Goal: Information Seeking & Learning: Learn about a topic

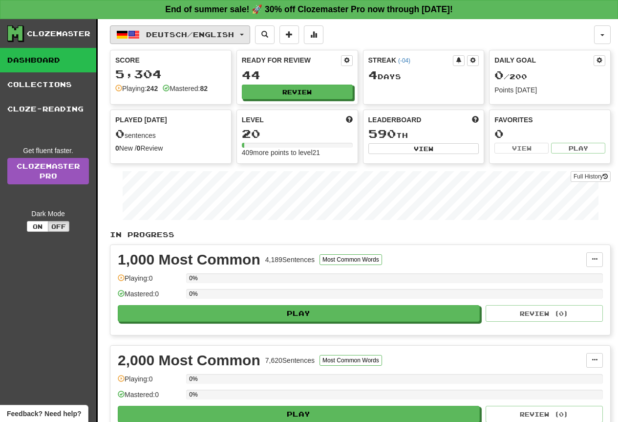
click at [184, 38] on span "Deutsch / English" at bounding box center [190, 34] width 88 height 8
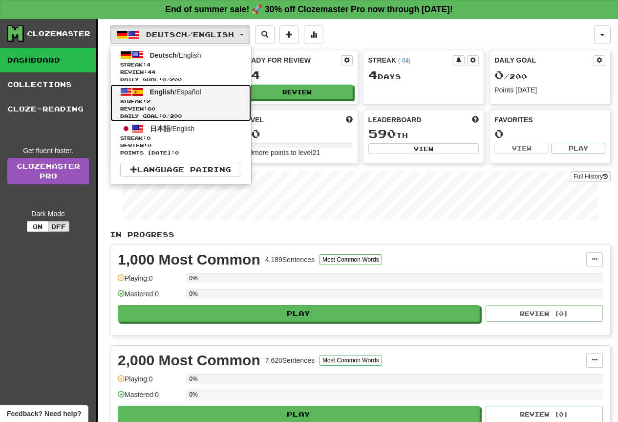
click at [211, 96] on link "English / Español Streak: 2 Review: 60 Daily Goal: 0 / 200" at bounding box center [180, 103] width 141 height 37
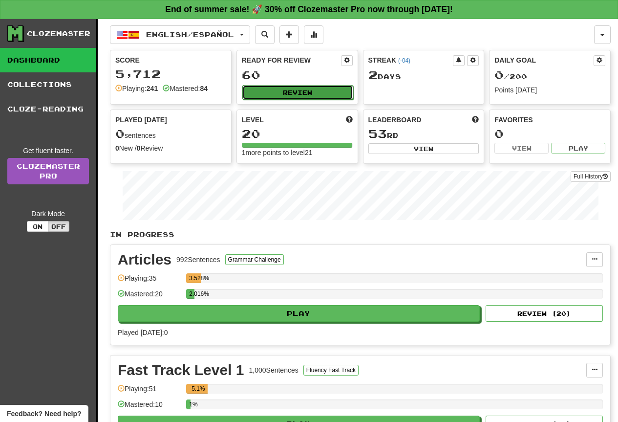
click at [340, 87] on button "Review" at bounding box center [297, 92] width 111 height 15
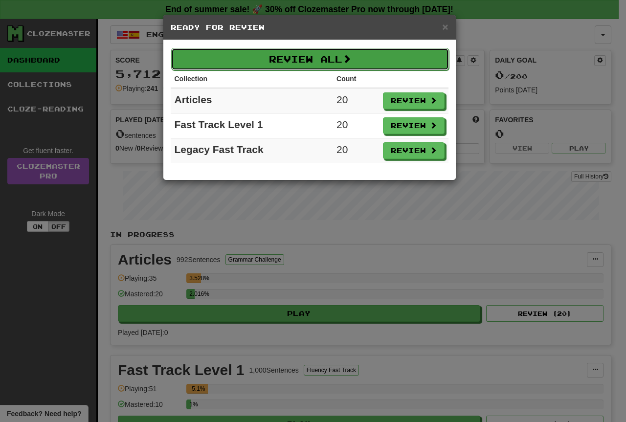
click at [386, 65] on button "Review All" at bounding box center [310, 59] width 278 height 22
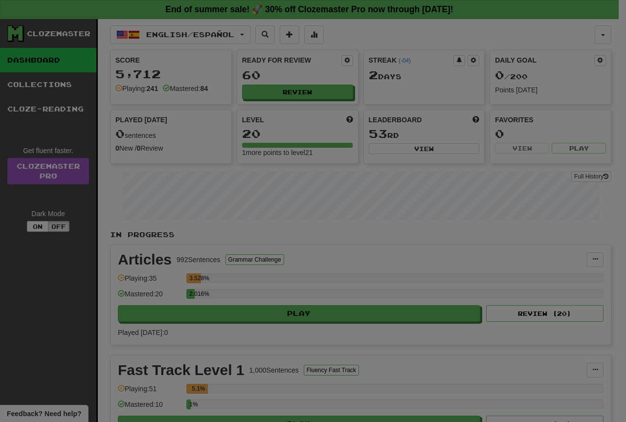
select select "**"
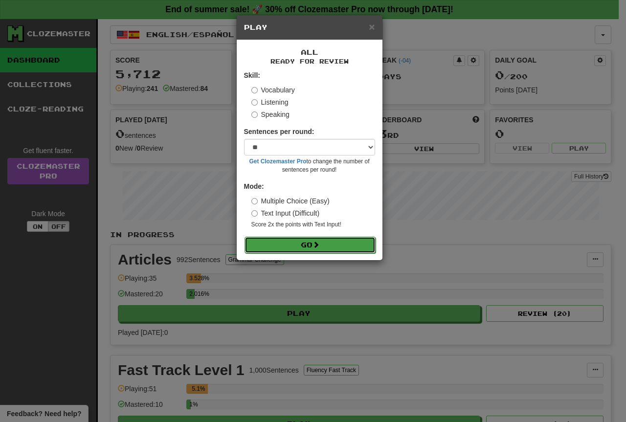
click at [272, 245] on button "Go" at bounding box center [309, 245] width 131 height 17
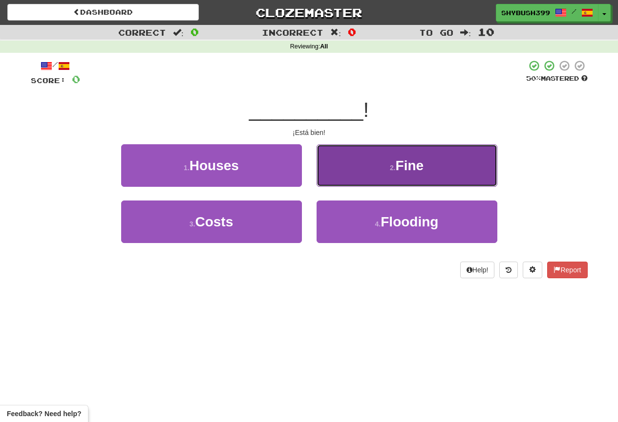
click at [370, 170] on button "2 . Fine" at bounding box center [407, 165] width 181 height 43
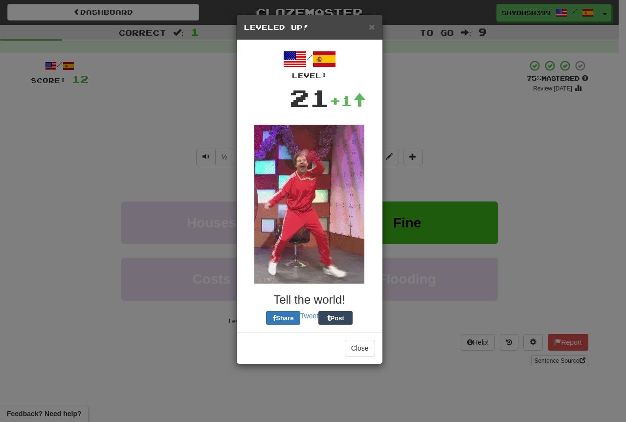
click at [343, 181] on img at bounding box center [309, 204] width 110 height 159
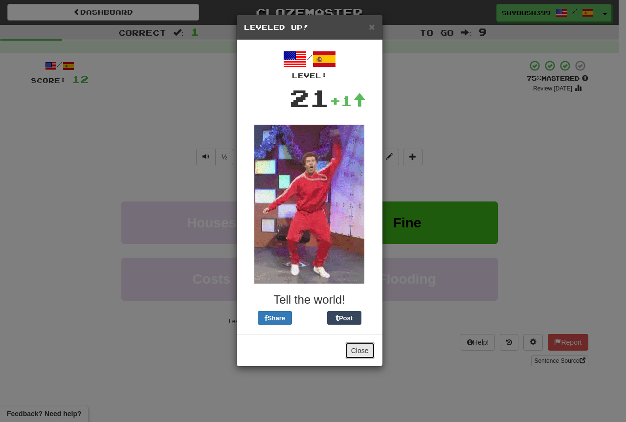
click at [359, 344] on button "Close" at bounding box center [360, 350] width 30 height 17
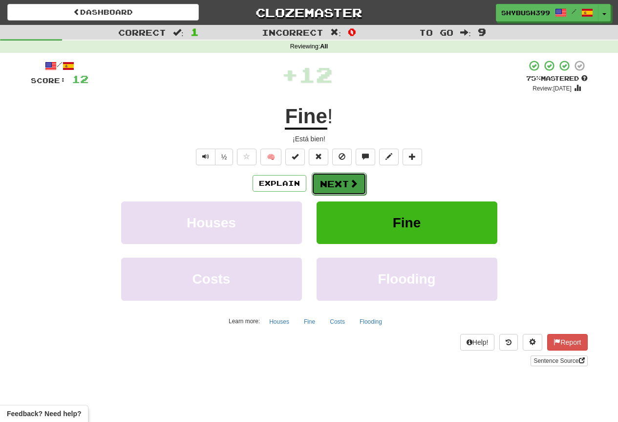
click at [351, 191] on button "Next" at bounding box center [339, 184] width 55 height 22
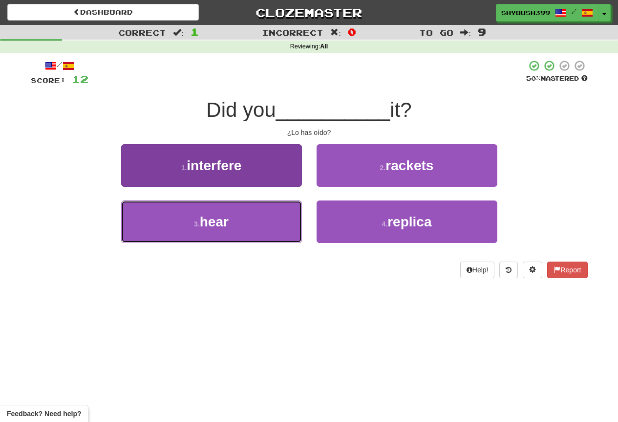
drag, startPoint x: 277, startPoint y: 218, endPoint x: 274, endPoint y: 227, distance: 10.1
click at [277, 218] on button "3 . hear" at bounding box center [211, 221] width 181 height 43
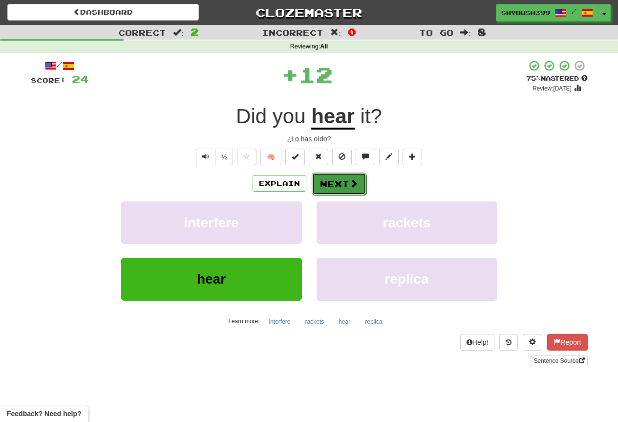
click at [326, 191] on button "Next" at bounding box center [339, 184] width 55 height 22
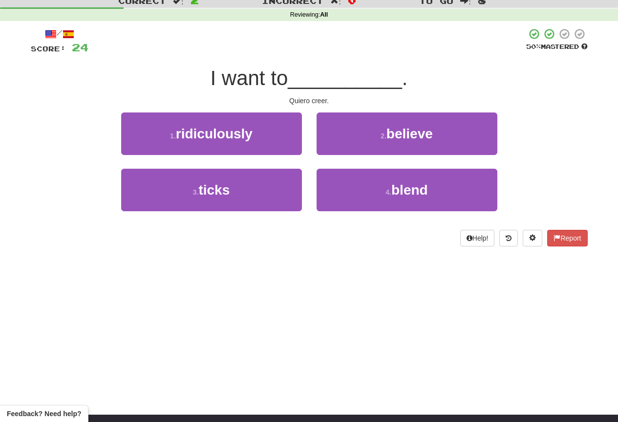
scroll to position [49, 0]
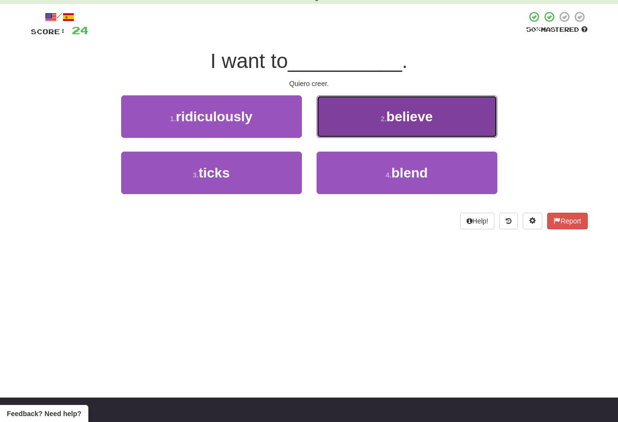
click at [466, 109] on button "2 . believe" at bounding box center [407, 116] width 181 height 43
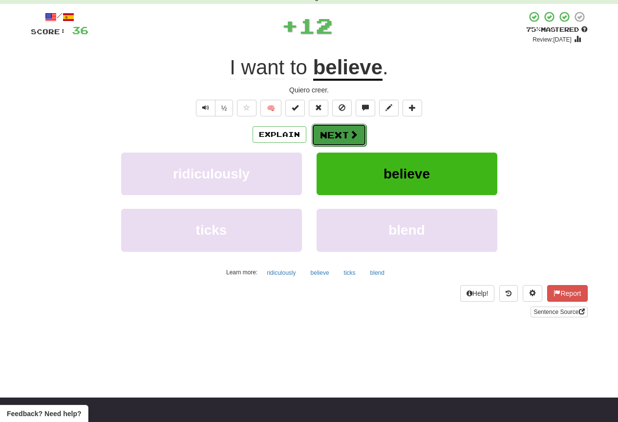
click at [331, 139] on button "Next" at bounding box center [339, 135] width 55 height 22
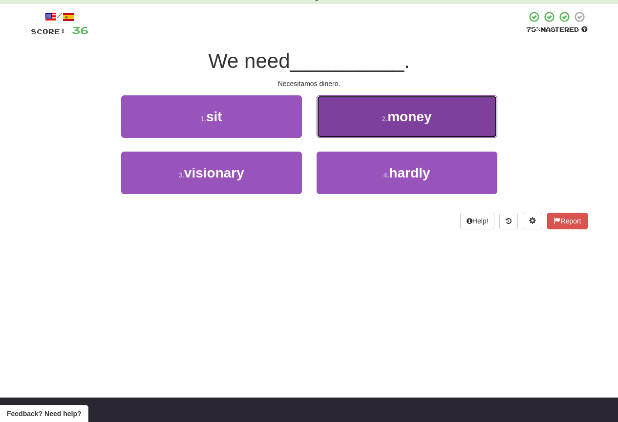
click at [362, 132] on button "2 . money" at bounding box center [407, 116] width 181 height 43
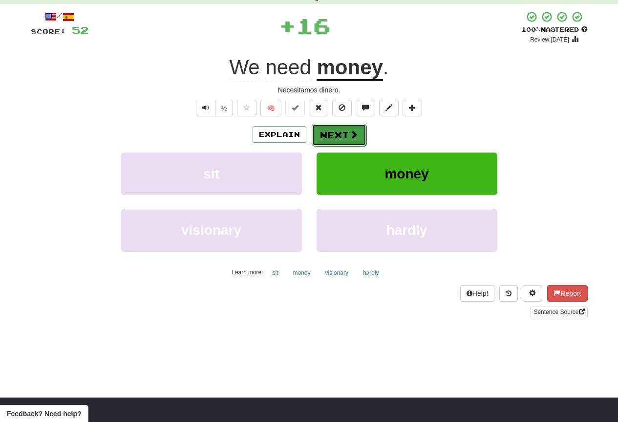
click at [363, 131] on button "Next" at bounding box center [339, 135] width 55 height 22
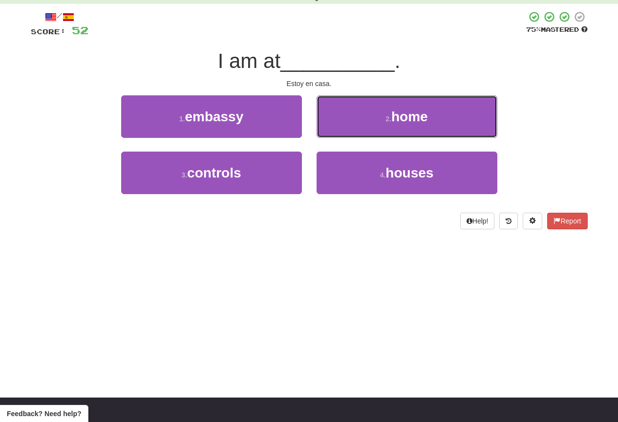
click at [364, 131] on button "2 . home" at bounding box center [407, 116] width 181 height 43
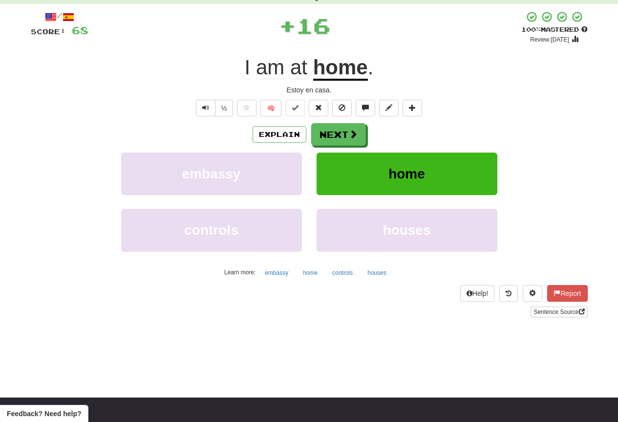
click at [376, 159] on div "Explain Next embassy home controls houses Learn more: embassy home controls hou…" at bounding box center [309, 201] width 557 height 157
click at [364, 135] on button "Next" at bounding box center [339, 135] width 55 height 22
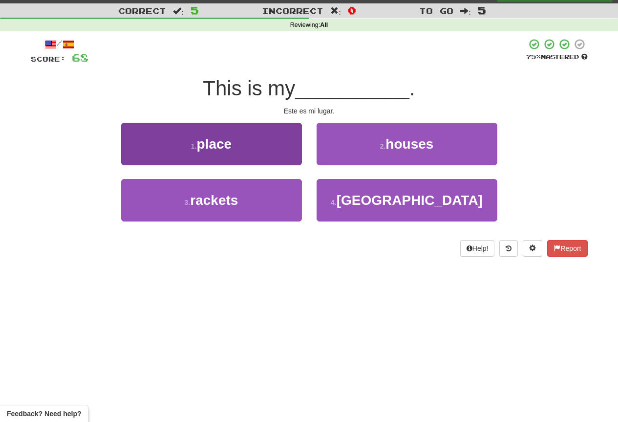
scroll to position [0, 0]
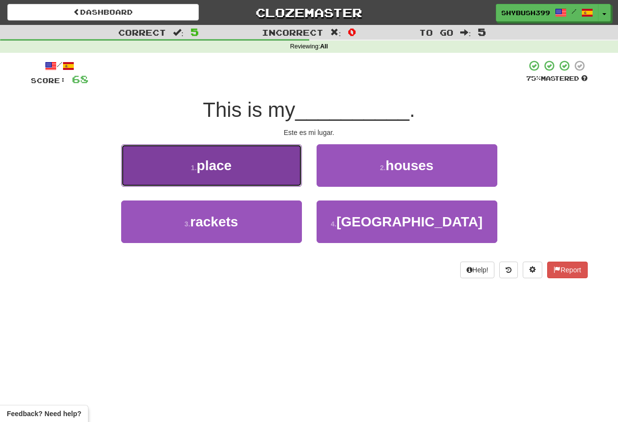
click at [249, 168] on button "1 . place" at bounding box center [211, 165] width 181 height 43
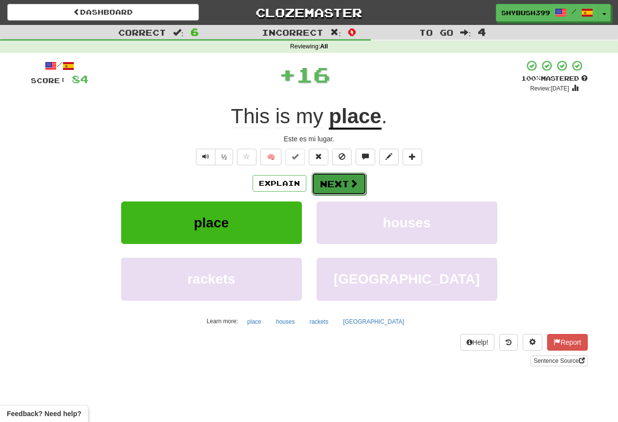
click at [338, 184] on button "Next" at bounding box center [339, 184] width 55 height 22
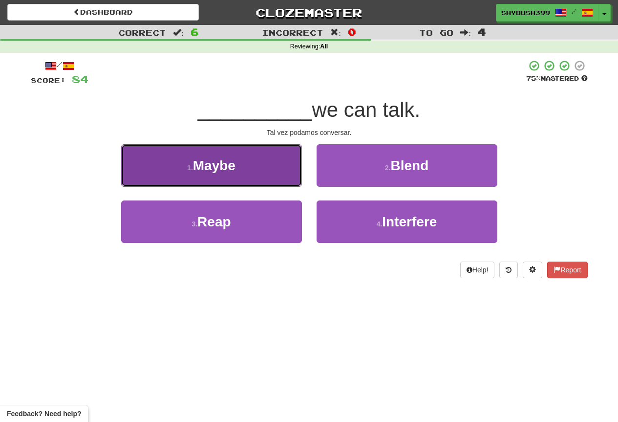
click at [284, 171] on button "1 . Maybe" at bounding box center [211, 165] width 181 height 43
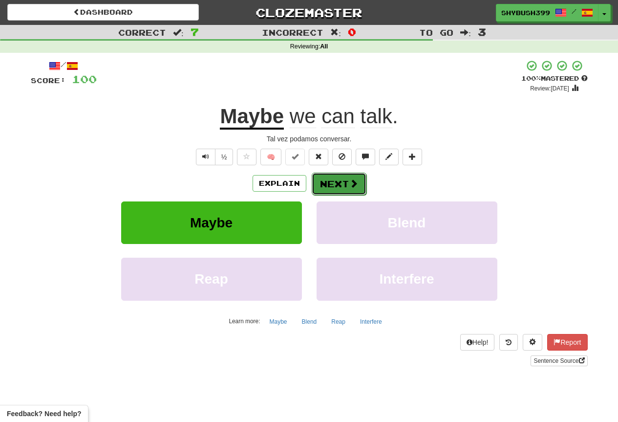
click at [354, 181] on span at bounding box center [353, 183] width 9 height 9
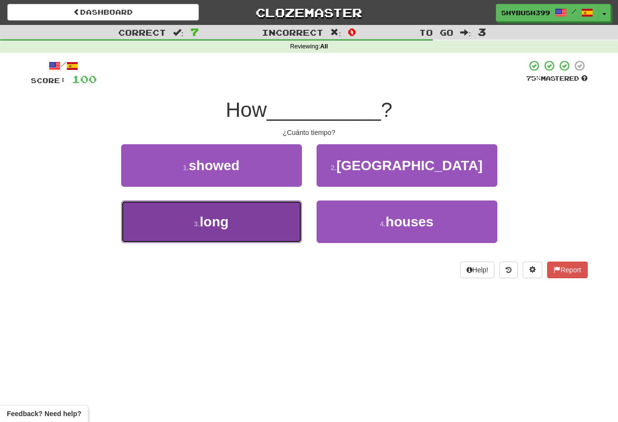
click at [253, 210] on button "3 . long" at bounding box center [211, 221] width 181 height 43
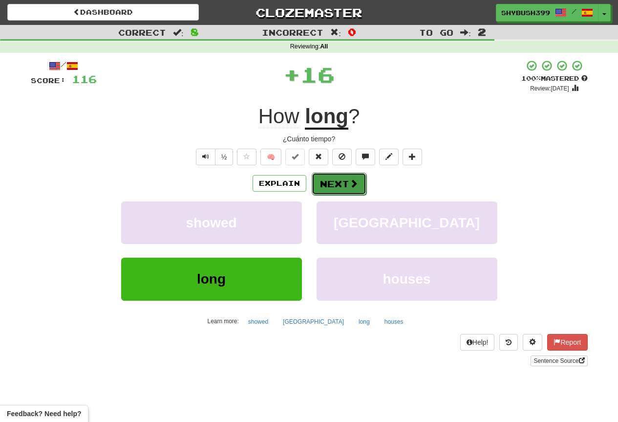
click at [326, 181] on button "Next" at bounding box center [339, 184] width 55 height 22
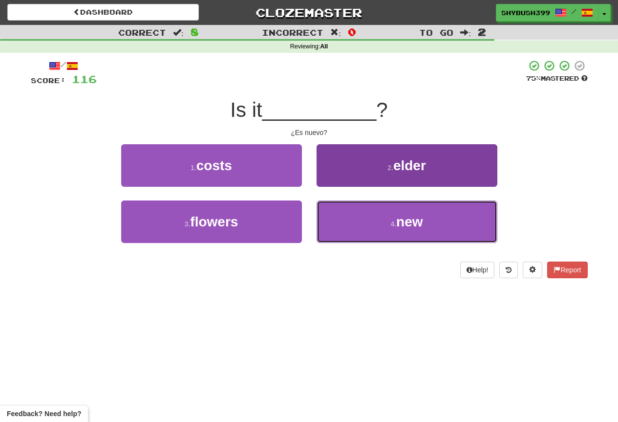
click at [422, 226] on span "new" at bounding box center [409, 221] width 26 height 15
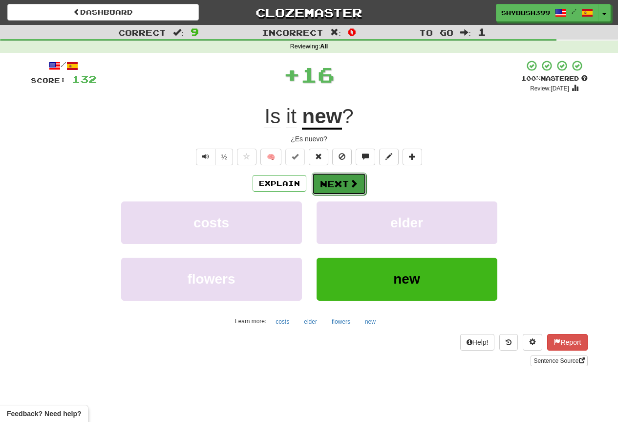
click at [353, 186] on span at bounding box center [353, 183] width 9 height 9
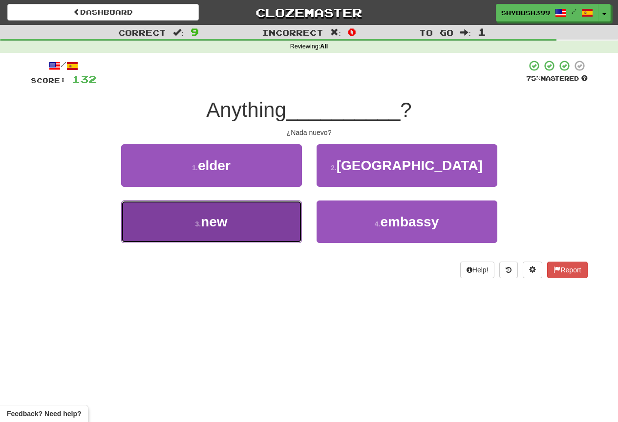
click at [298, 216] on button "3 . new" at bounding box center [211, 221] width 181 height 43
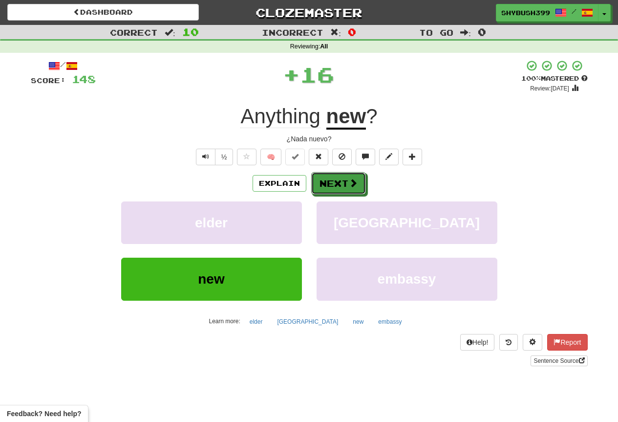
click at [336, 188] on button "Next" at bounding box center [338, 183] width 55 height 22
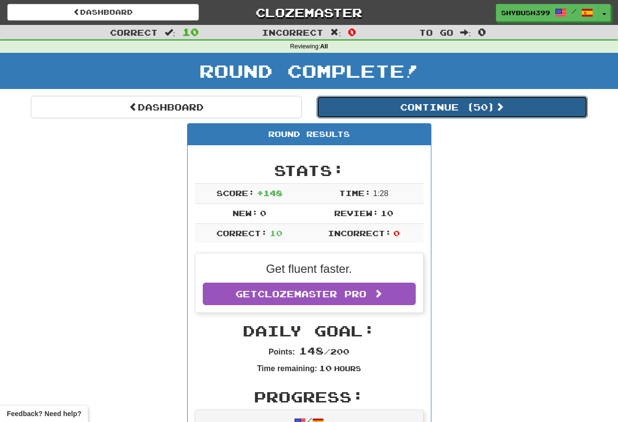
click at [392, 103] on button "Continue ( 50 )" at bounding box center [452, 107] width 271 height 22
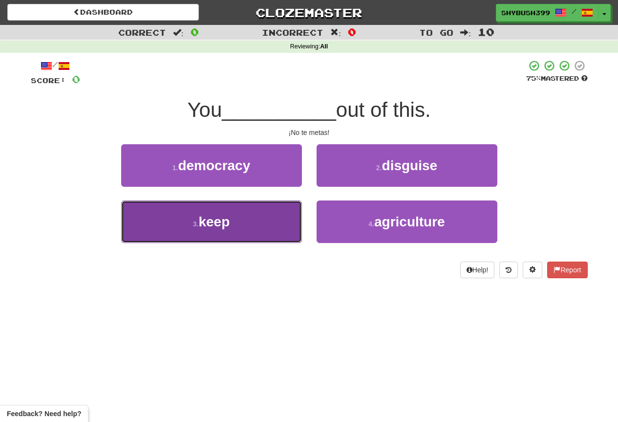
click at [257, 224] on button "3 . keep" at bounding box center [211, 221] width 181 height 43
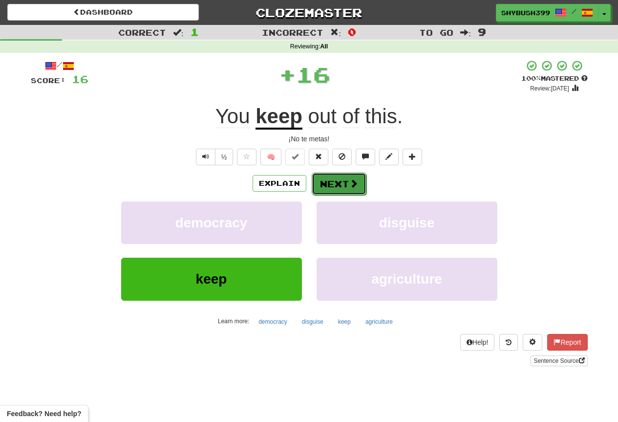
click at [321, 184] on button "Next" at bounding box center [339, 184] width 55 height 22
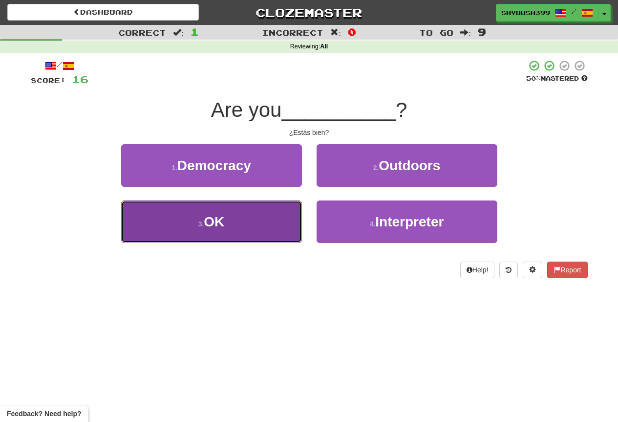
click at [278, 217] on button "3 . OK" at bounding box center [211, 221] width 181 height 43
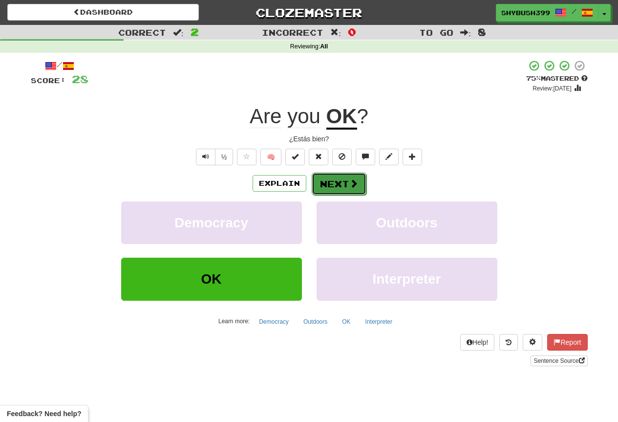
click at [347, 180] on button "Next" at bounding box center [339, 184] width 55 height 22
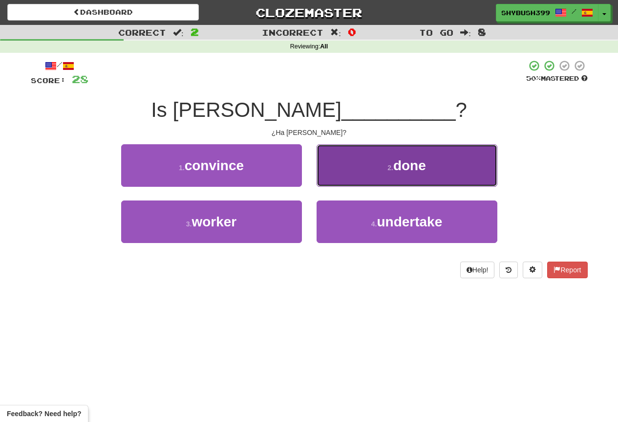
click at [398, 156] on button "2 . done" at bounding box center [407, 165] width 181 height 43
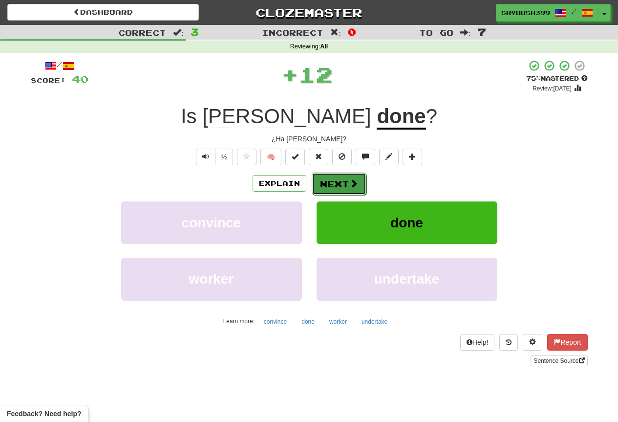
click at [334, 188] on button "Next" at bounding box center [339, 184] width 55 height 22
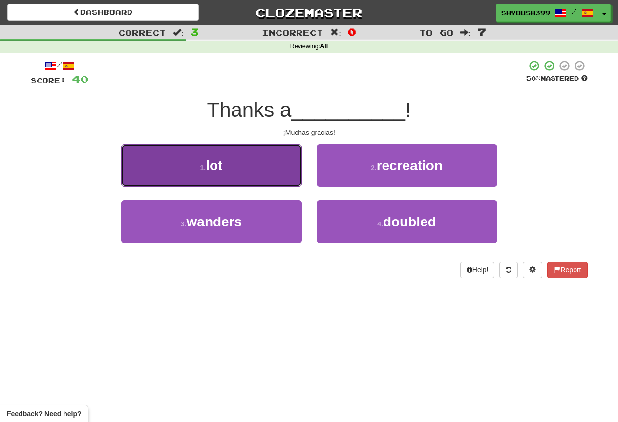
click at [213, 150] on button "1 . lot" at bounding box center [211, 165] width 181 height 43
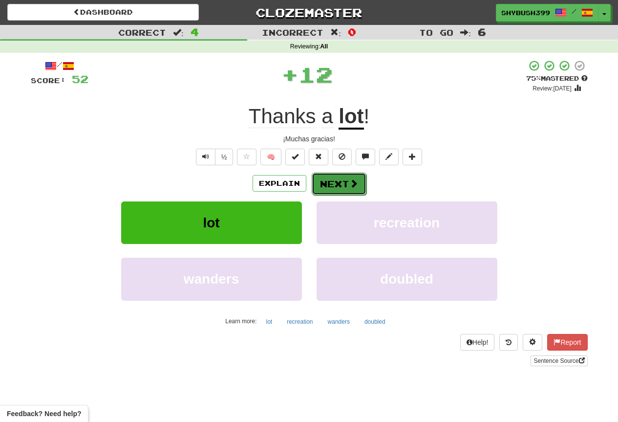
click at [326, 182] on button "Next" at bounding box center [339, 184] width 55 height 22
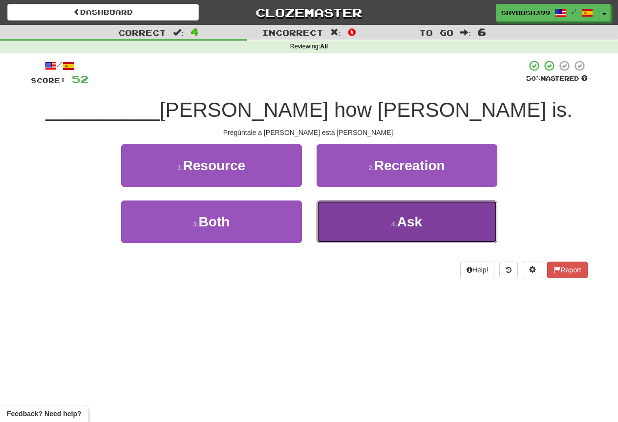
click at [366, 213] on button "4 . Ask" at bounding box center [407, 221] width 181 height 43
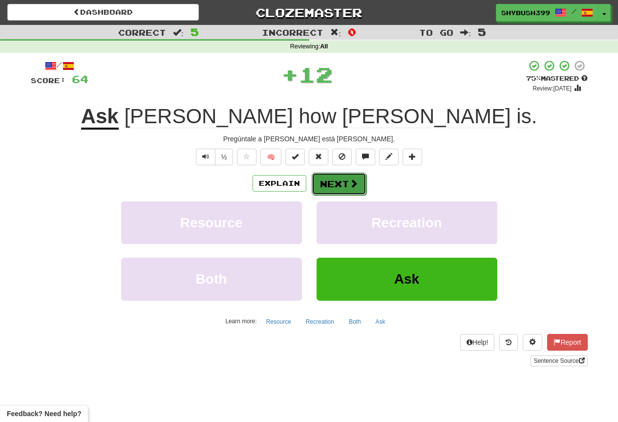
click at [346, 184] on button "Next" at bounding box center [339, 184] width 55 height 22
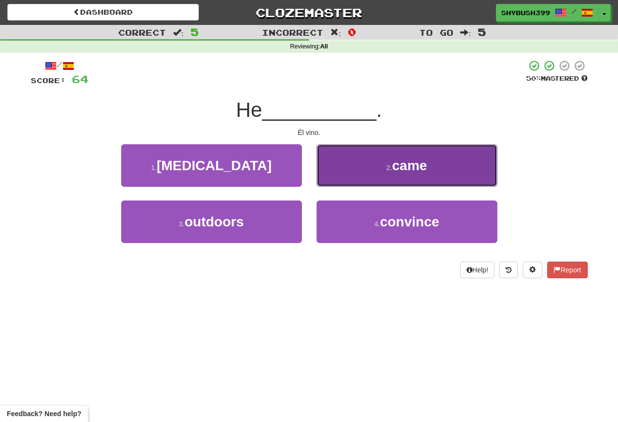
click at [348, 176] on button "2 . came" at bounding box center [407, 165] width 181 height 43
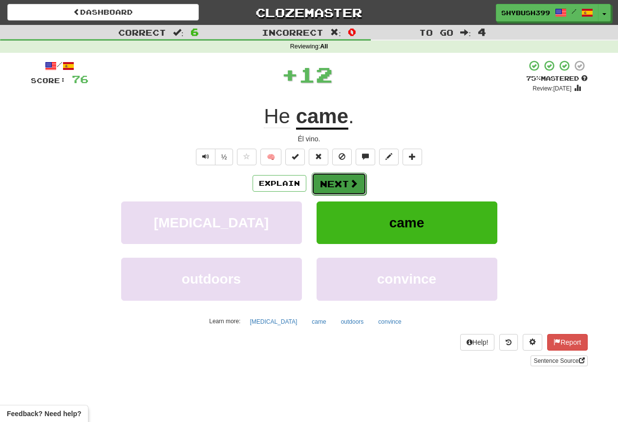
click at [347, 174] on button "Next" at bounding box center [339, 184] width 55 height 22
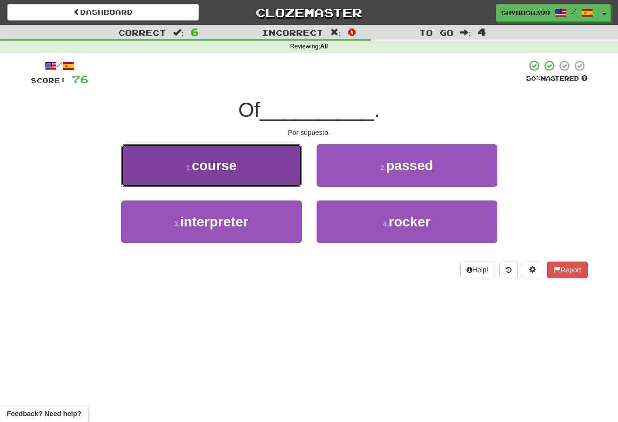
click at [268, 174] on button "1 . course" at bounding box center [211, 165] width 181 height 43
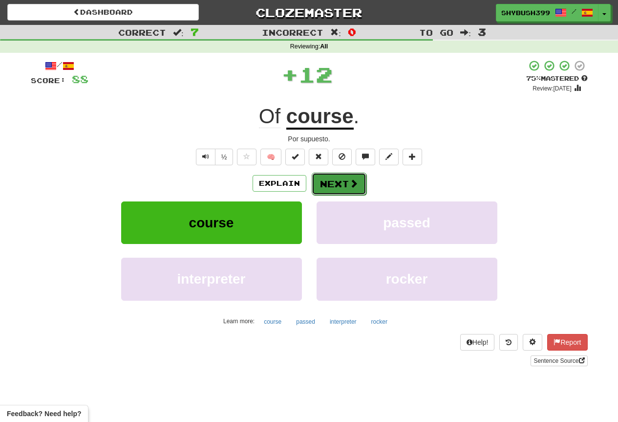
click at [339, 182] on button "Next" at bounding box center [339, 184] width 55 height 22
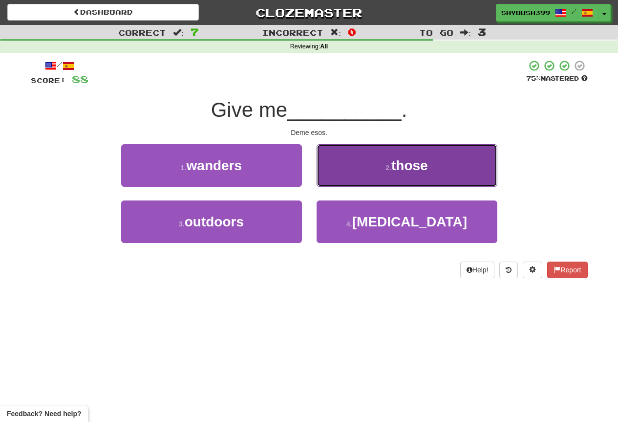
click at [339, 184] on button "2 . those" at bounding box center [407, 165] width 181 height 43
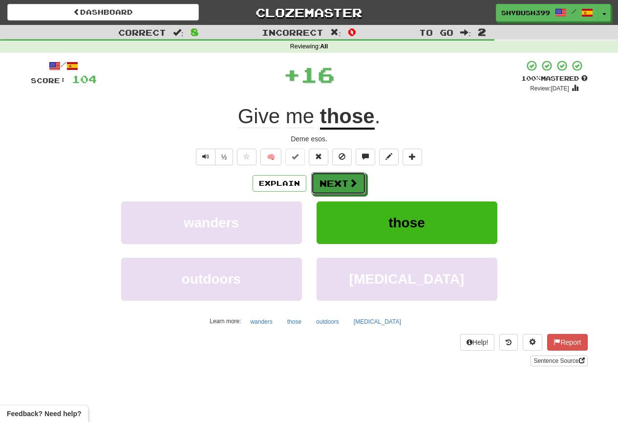
click at [340, 184] on button "Next" at bounding box center [338, 183] width 55 height 22
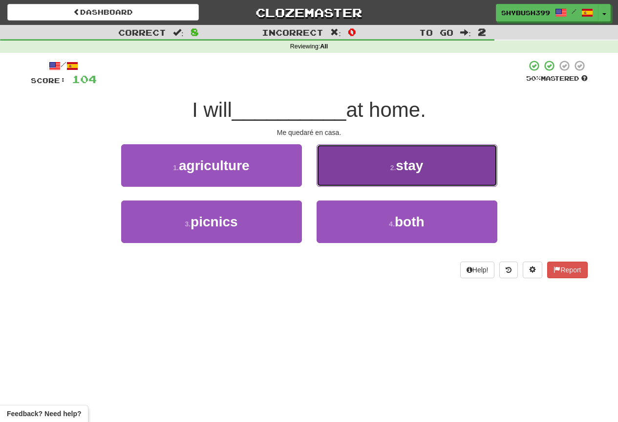
click at [367, 175] on button "2 . stay" at bounding box center [407, 165] width 181 height 43
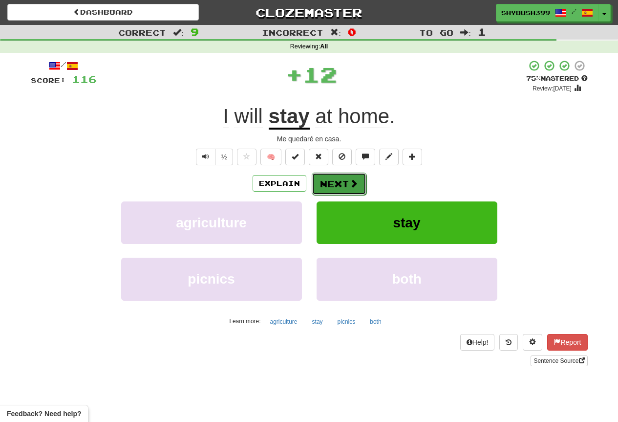
click at [324, 185] on button "Next" at bounding box center [339, 184] width 55 height 22
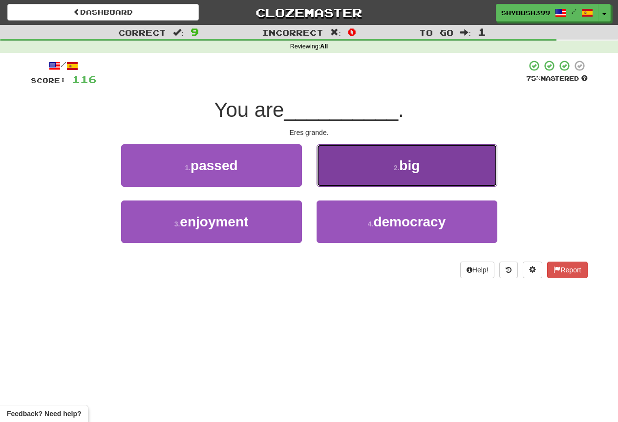
click at [324, 183] on button "2 . big" at bounding box center [407, 165] width 181 height 43
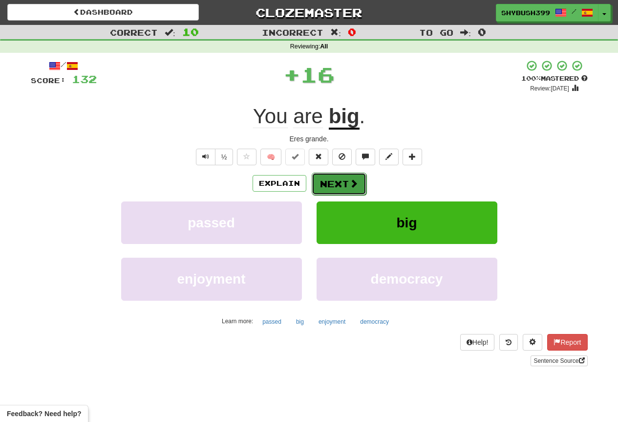
click at [342, 188] on button "Next" at bounding box center [339, 184] width 55 height 22
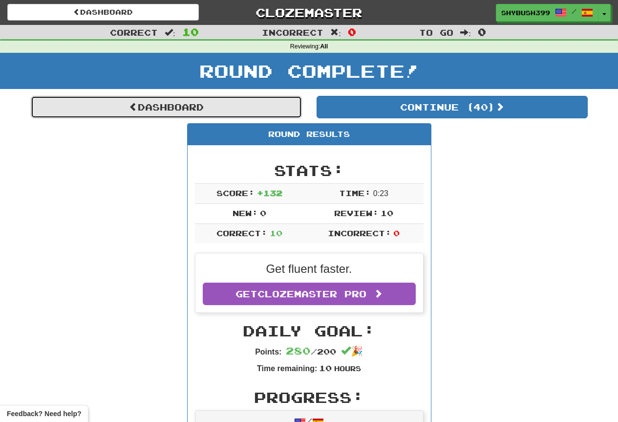
click at [225, 109] on link "Dashboard" at bounding box center [166, 107] width 271 height 22
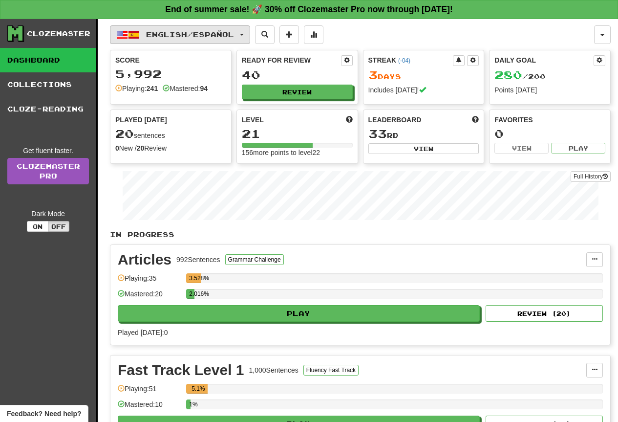
click at [223, 39] on button "English / Español" at bounding box center [180, 34] width 140 height 19
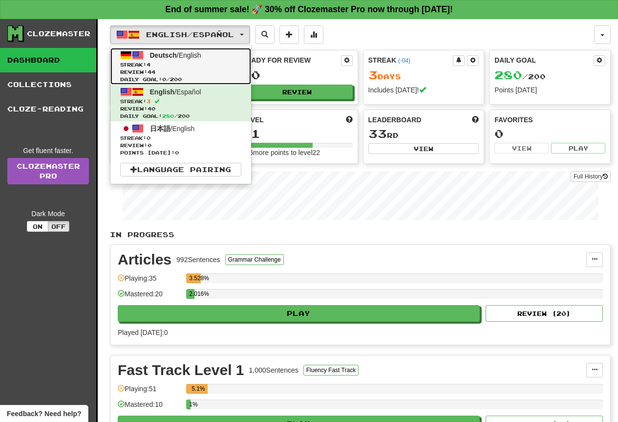
click at [206, 67] on span "Streak: 4" at bounding box center [180, 64] width 121 height 7
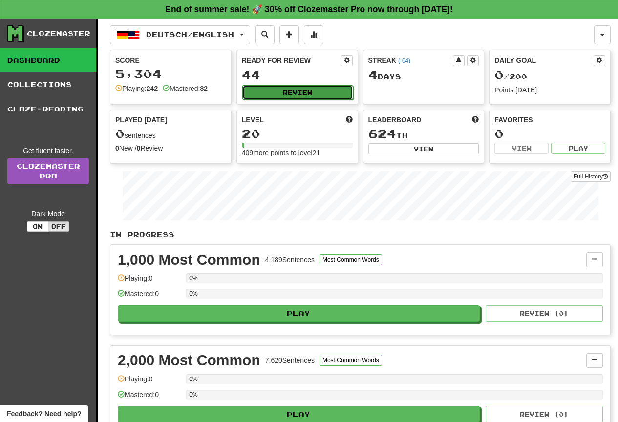
click at [349, 97] on button "Review" at bounding box center [297, 92] width 111 height 15
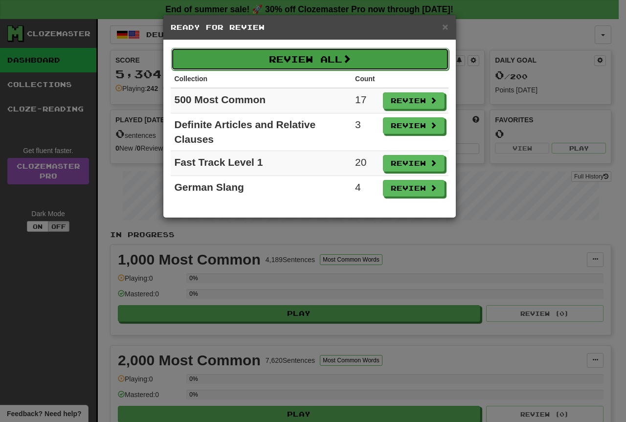
click at [384, 65] on button "Review All" at bounding box center [310, 59] width 278 height 22
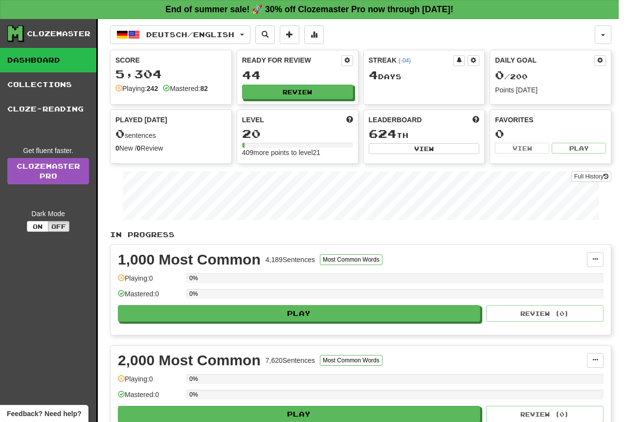
select select "**"
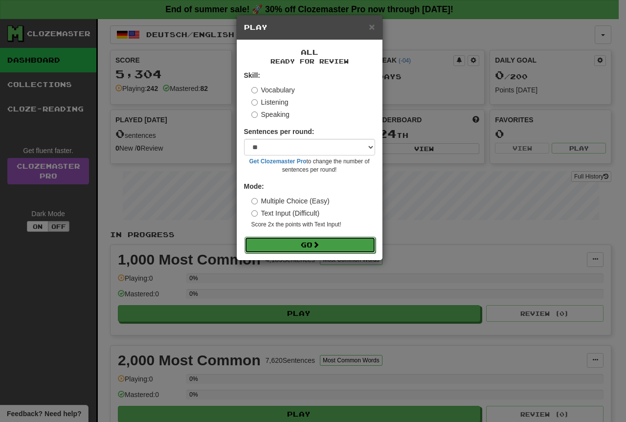
click at [345, 251] on button "Go" at bounding box center [309, 245] width 131 height 17
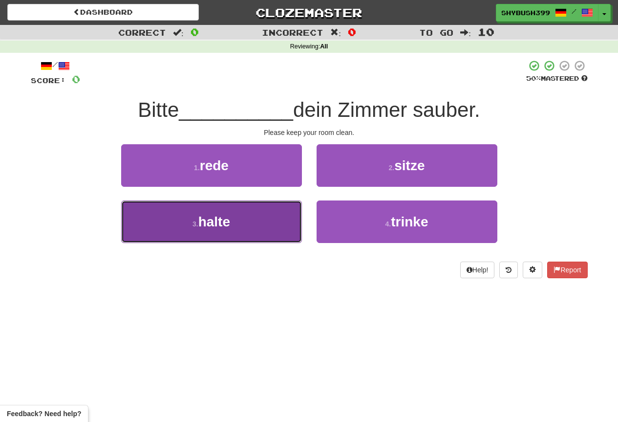
click at [299, 211] on button "3 . halte" at bounding box center [211, 221] width 181 height 43
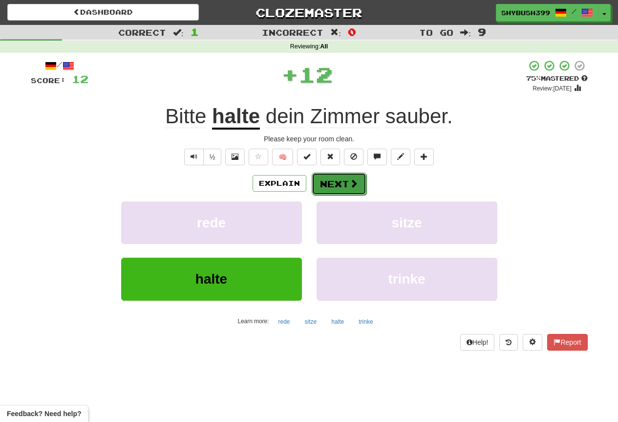
click at [345, 191] on button "Next" at bounding box center [339, 184] width 55 height 22
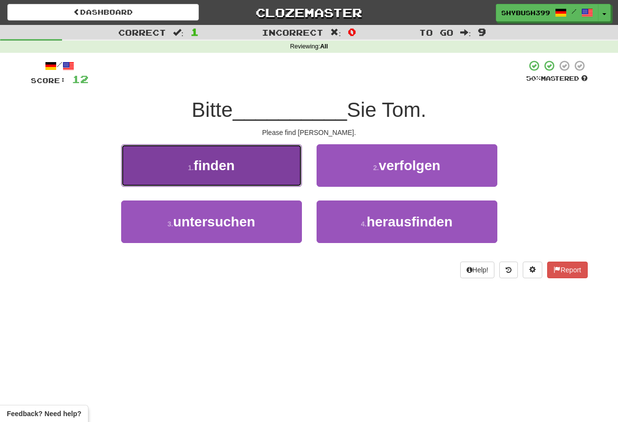
click at [251, 174] on button "1 . finden" at bounding box center [211, 165] width 181 height 43
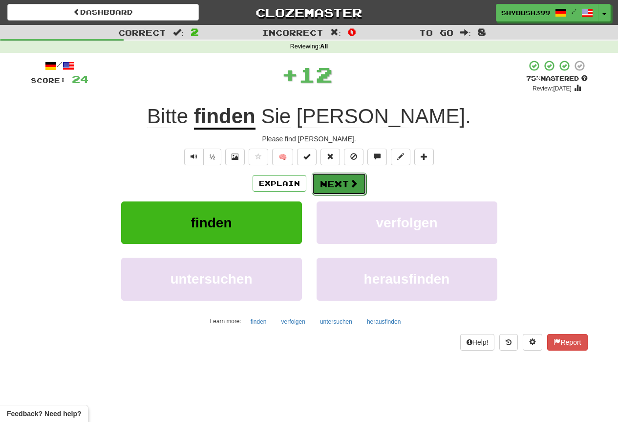
click at [334, 182] on button "Next" at bounding box center [339, 184] width 55 height 22
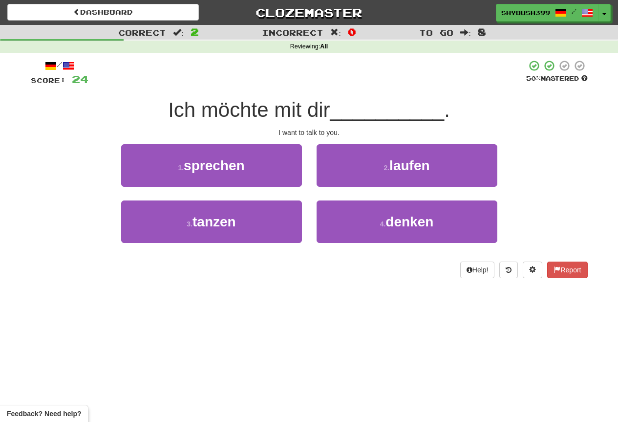
click at [286, 188] on div "1 . sprechen" at bounding box center [212, 172] width 196 height 56
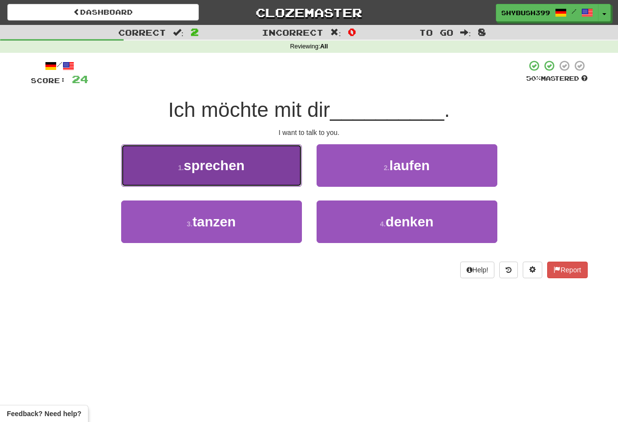
click at [288, 181] on button "1 . sprechen" at bounding box center [211, 165] width 181 height 43
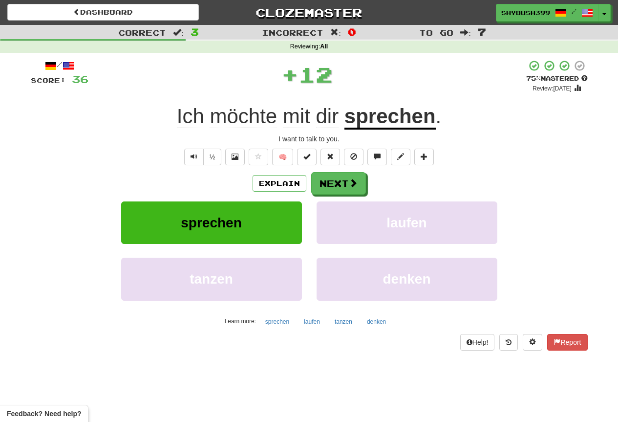
click at [340, 196] on div "Explain Next sprechen laufen tanzen denken Learn more: sprechen laufen tanzen d…" at bounding box center [309, 250] width 557 height 157
click at [340, 184] on button "Next" at bounding box center [339, 184] width 55 height 22
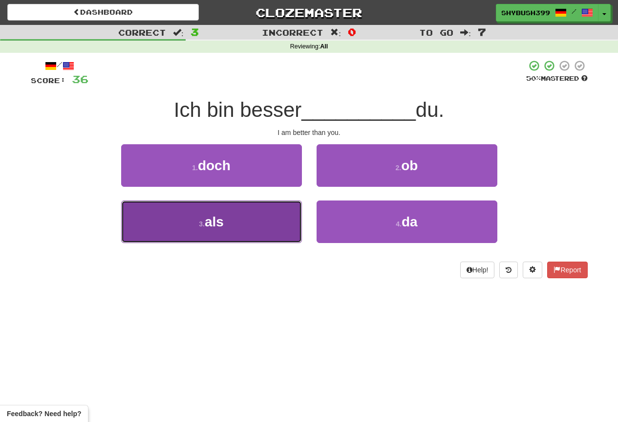
click at [259, 218] on button "3 . als" at bounding box center [211, 221] width 181 height 43
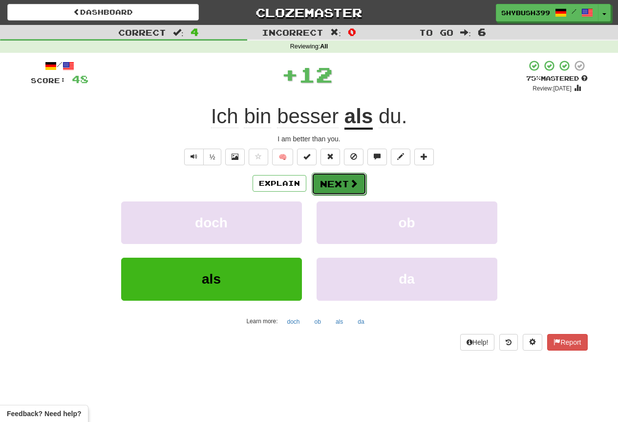
click at [340, 183] on button "Next" at bounding box center [339, 184] width 55 height 22
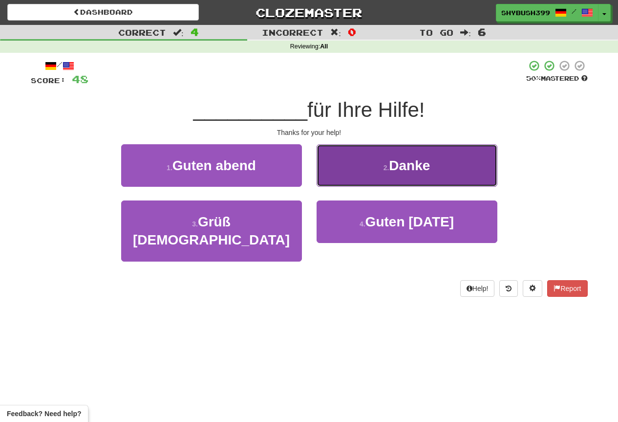
click at [363, 169] on button "2 . Danke" at bounding box center [407, 165] width 181 height 43
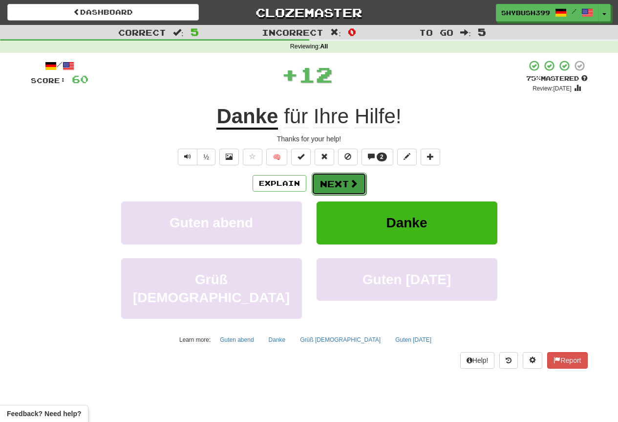
click at [340, 181] on button "Next" at bounding box center [339, 184] width 55 height 22
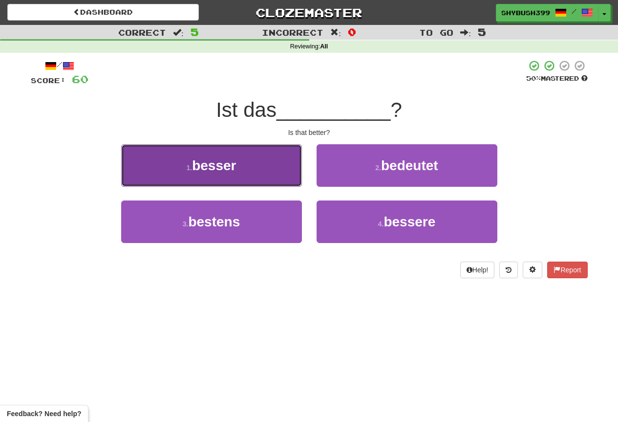
click at [255, 161] on button "1 . besser" at bounding box center [211, 165] width 181 height 43
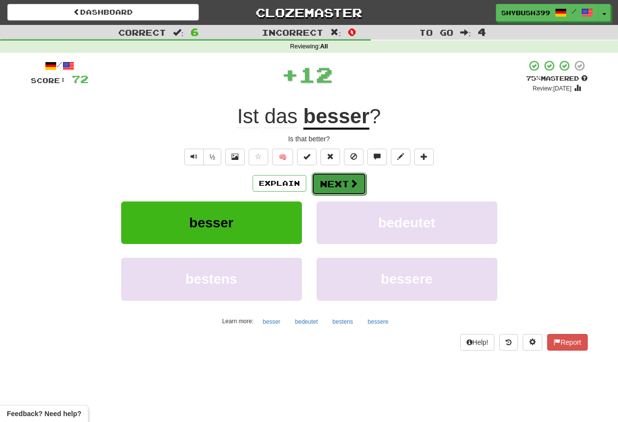
click at [335, 186] on button "Next" at bounding box center [339, 184] width 55 height 22
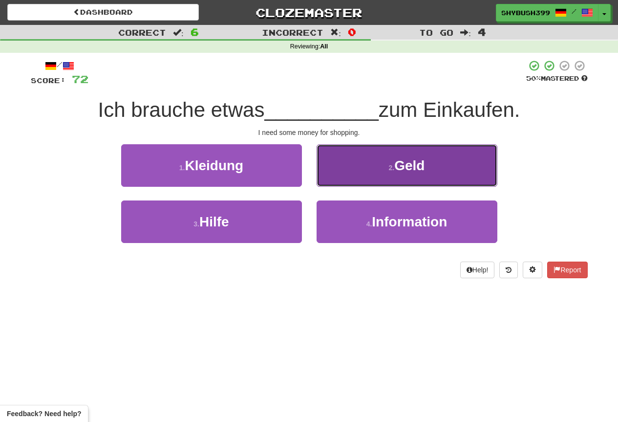
click at [344, 180] on button "2 . Geld" at bounding box center [407, 165] width 181 height 43
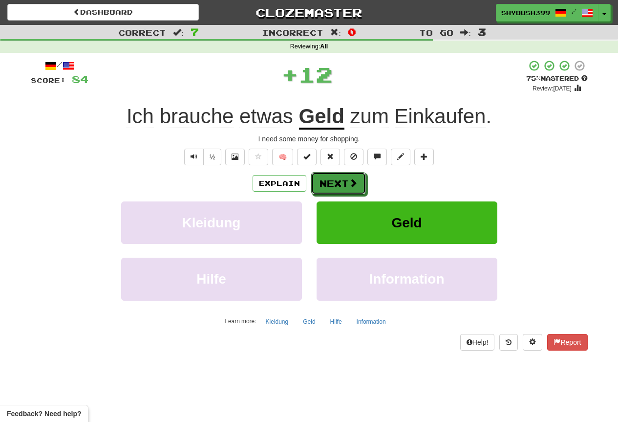
click at [344, 180] on button "Next" at bounding box center [338, 183] width 55 height 22
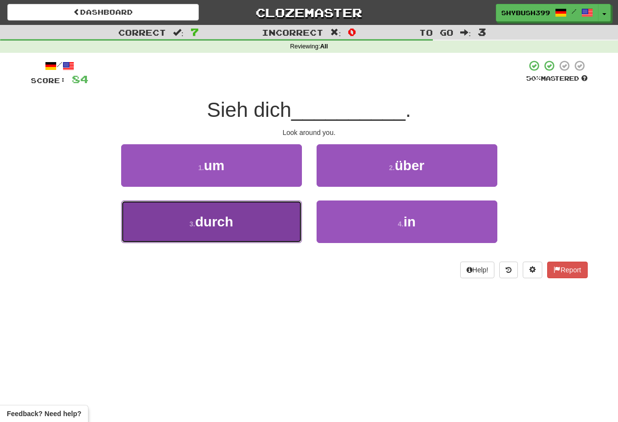
click at [280, 219] on button "3 . durch" at bounding box center [211, 221] width 181 height 43
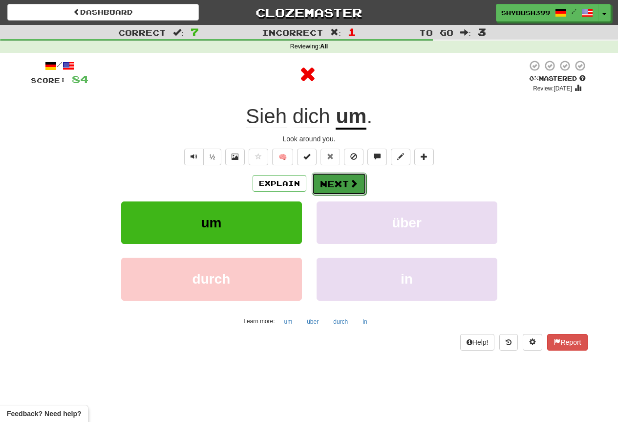
click at [319, 189] on button "Next" at bounding box center [339, 184] width 55 height 22
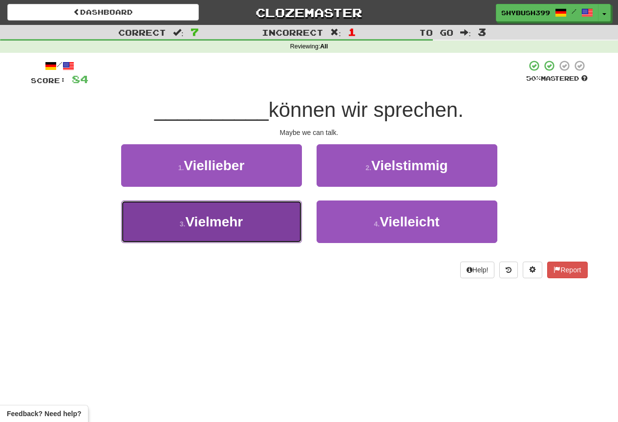
click at [272, 218] on button "3 . Vielmehr" at bounding box center [211, 221] width 181 height 43
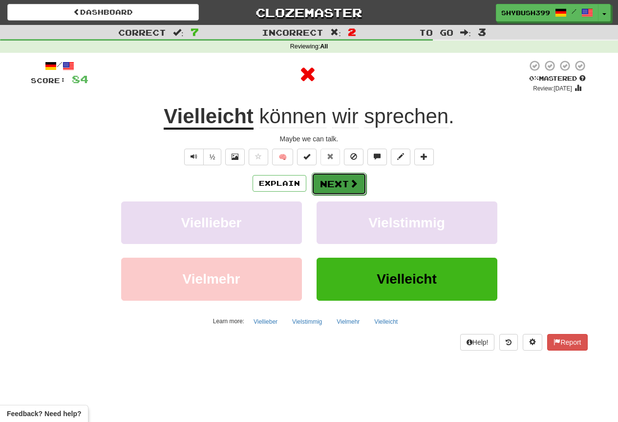
click at [327, 189] on button "Next" at bounding box center [339, 184] width 55 height 22
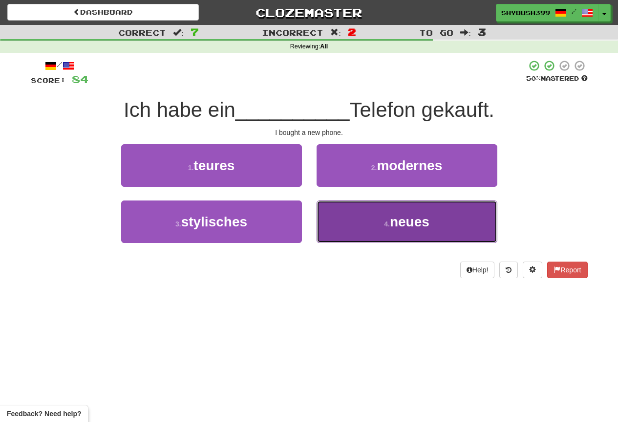
click at [341, 200] on button "4 . neues" at bounding box center [407, 221] width 181 height 43
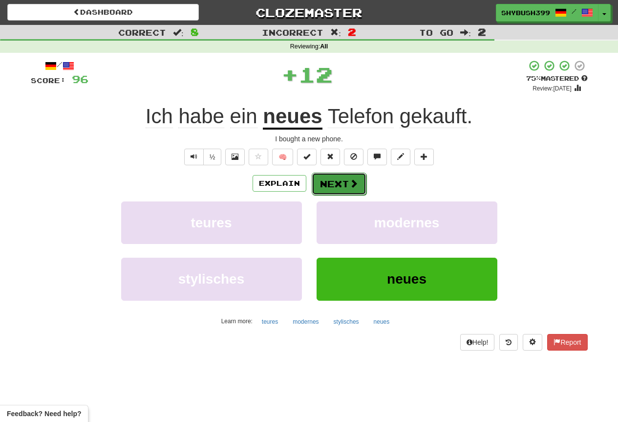
click at [340, 186] on button "Next" at bounding box center [339, 184] width 55 height 22
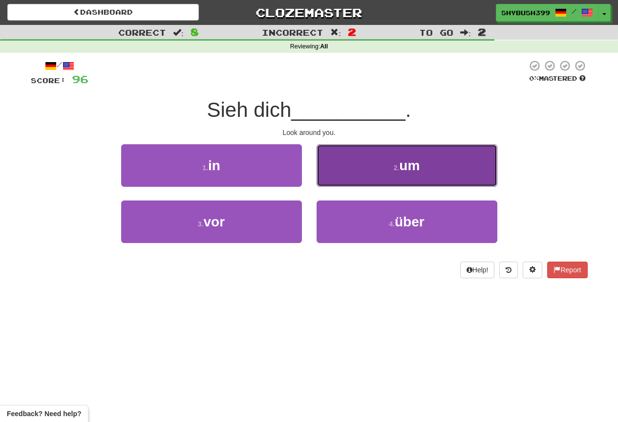
click at [328, 175] on button "2 . um" at bounding box center [407, 165] width 181 height 43
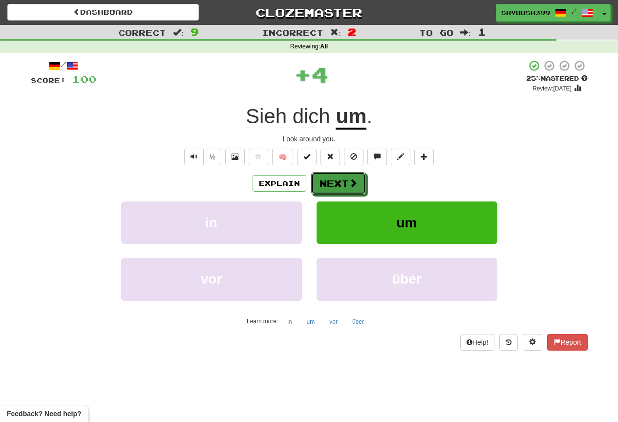
click at [328, 173] on button "Next" at bounding box center [338, 183] width 55 height 22
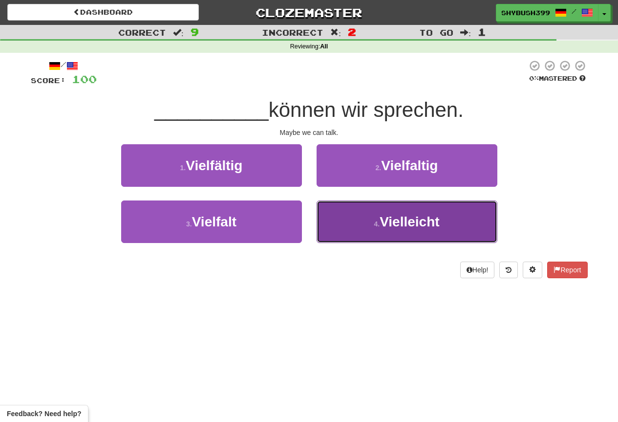
click at [363, 222] on button "4 . Vielleicht" at bounding box center [407, 221] width 181 height 43
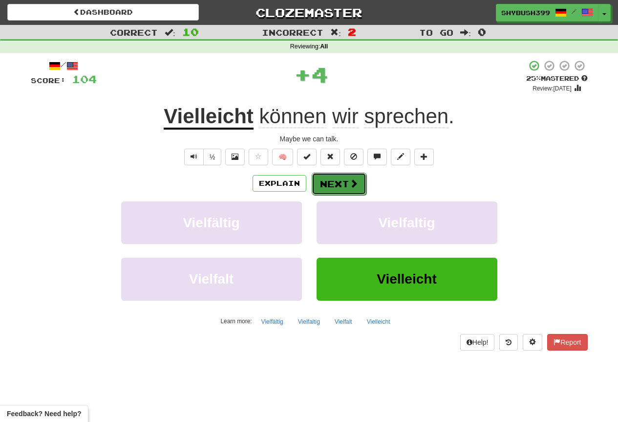
click at [325, 181] on button "Next" at bounding box center [339, 184] width 55 height 22
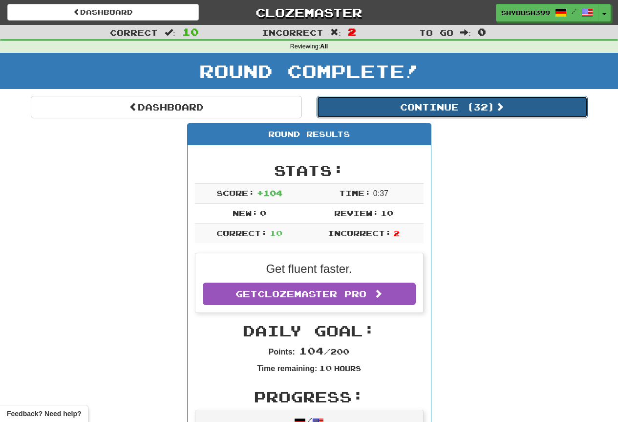
click at [386, 99] on button "Continue ( 32 )" at bounding box center [452, 107] width 271 height 22
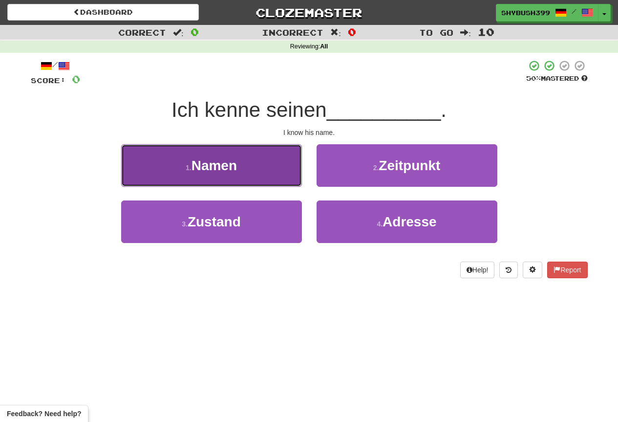
click at [183, 165] on button "1 . Namen" at bounding box center [211, 165] width 181 height 43
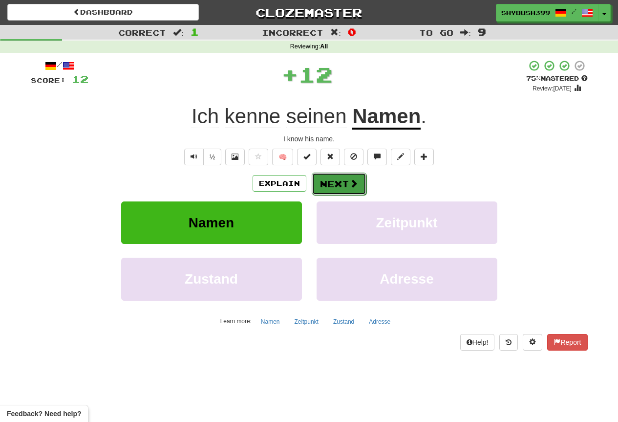
click at [349, 182] on span at bounding box center [353, 183] width 9 height 9
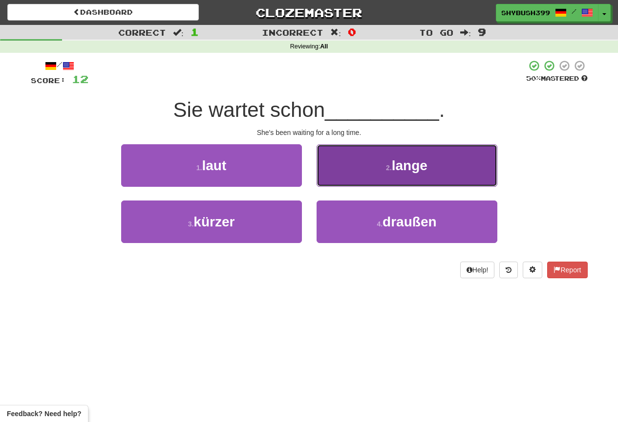
click at [430, 181] on button "2 . lange" at bounding box center [407, 165] width 181 height 43
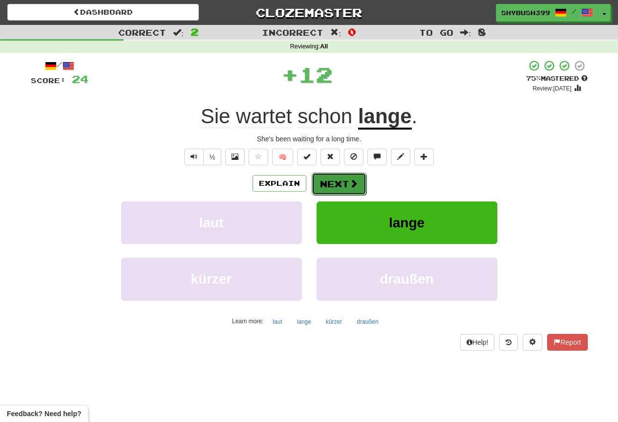
click at [321, 188] on button "Next" at bounding box center [339, 184] width 55 height 22
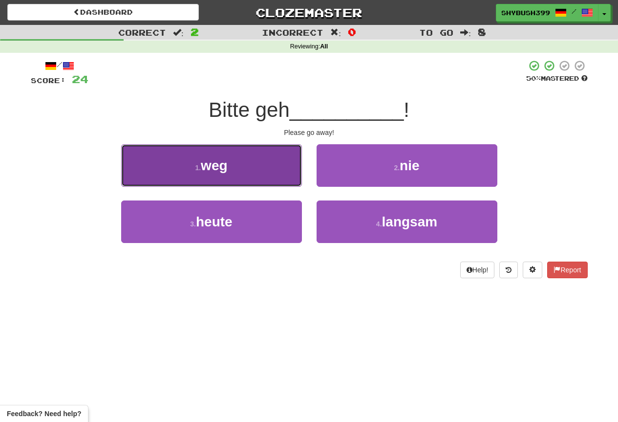
click at [289, 176] on button "1 . weg" at bounding box center [211, 165] width 181 height 43
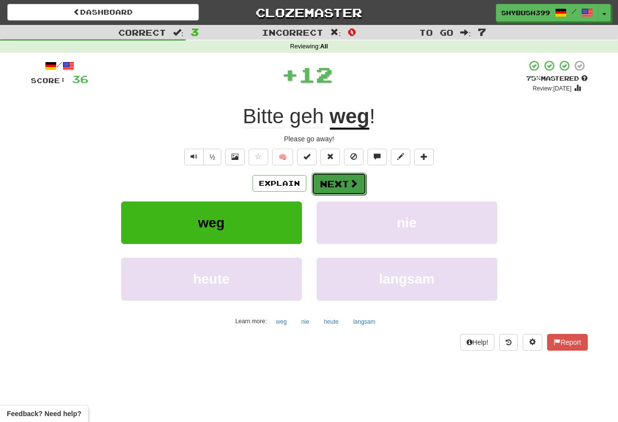
click at [362, 187] on button "Next" at bounding box center [339, 184] width 55 height 22
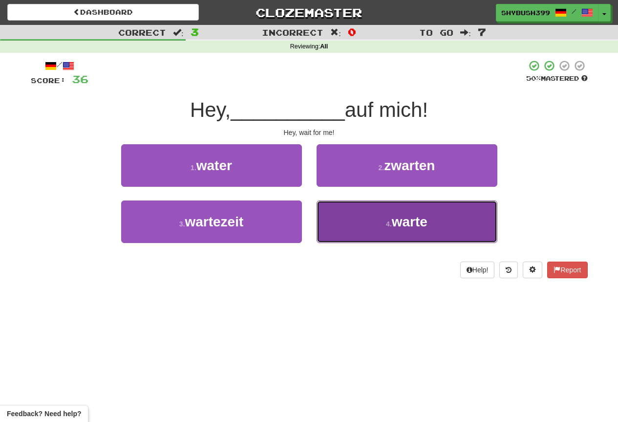
click at [368, 210] on button "4 . warte" at bounding box center [407, 221] width 181 height 43
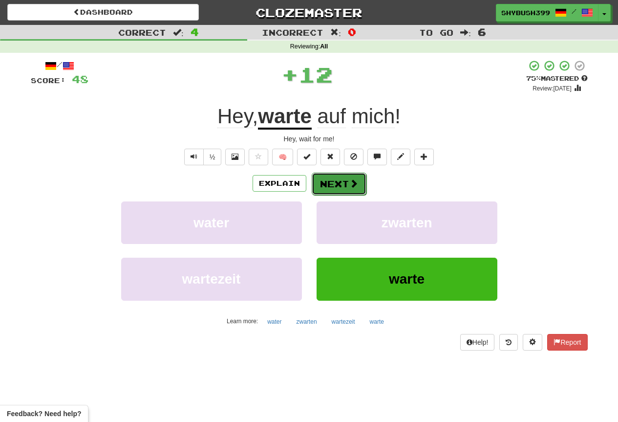
click at [345, 181] on button "Next" at bounding box center [339, 184] width 55 height 22
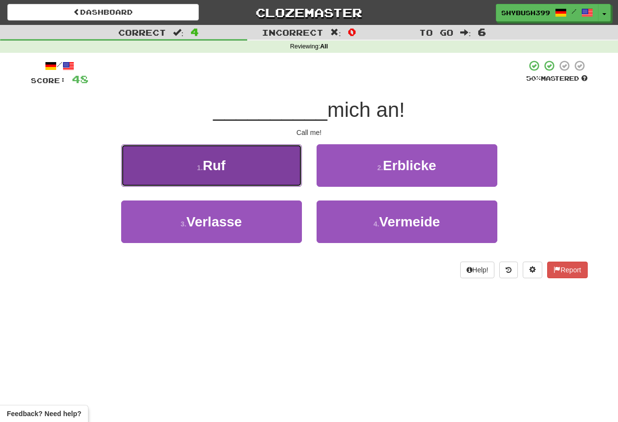
click at [283, 179] on button "1 . Ruf" at bounding box center [211, 165] width 181 height 43
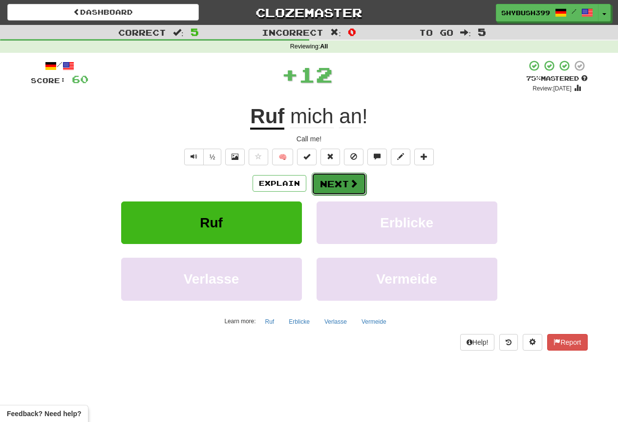
click at [321, 175] on button "Next" at bounding box center [339, 184] width 55 height 22
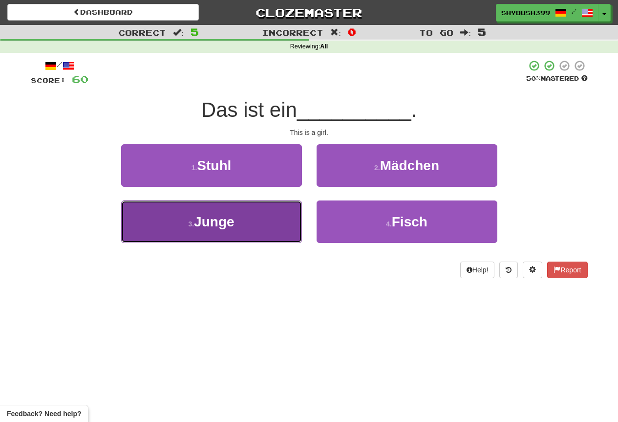
click at [269, 213] on button "3 . Junge" at bounding box center [211, 221] width 181 height 43
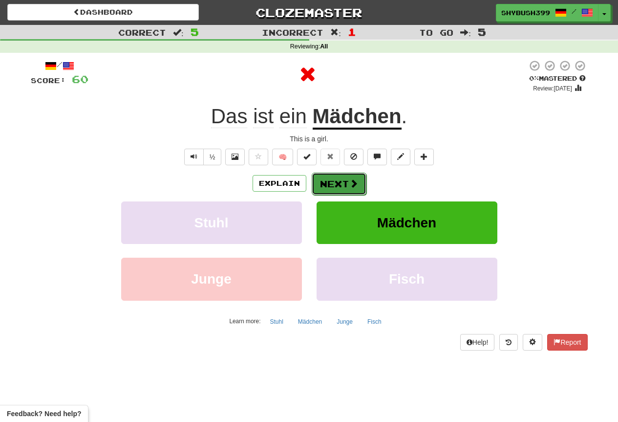
click at [329, 176] on button "Next" at bounding box center [339, 184] width 55 height 22
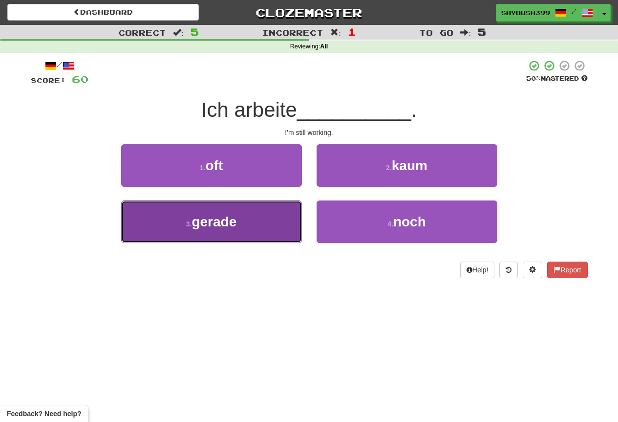
click at [278, 214] on button "3 . gerade" at bounding box center [211, 221] width 181 height 43
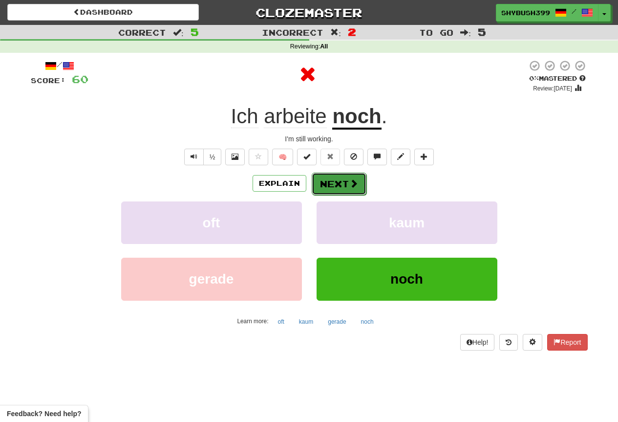
click at [321, 177] on button "Next" at bounding box center [339, 184] width 55 height 22
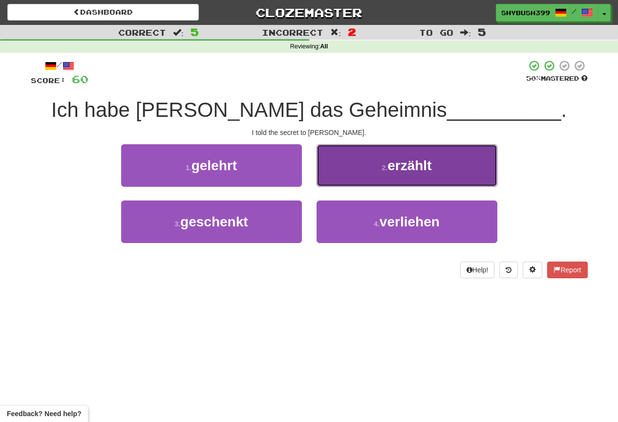
click at [371, 162] on button "2 . erzählt" at bounding box center [407, 165] width 181 height 43
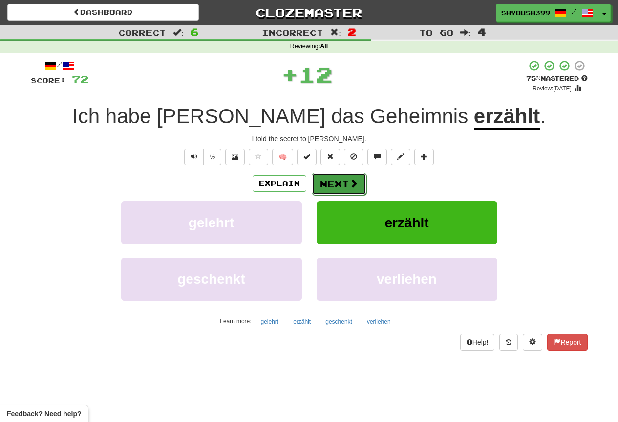
click at [349, 181] on span at bounding box center [353, 183] width 9 height 9
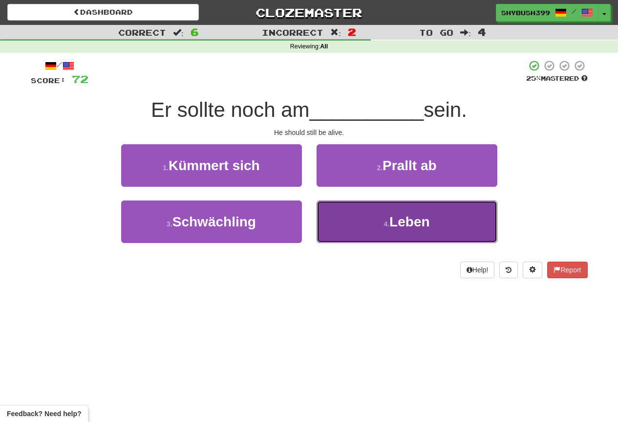
click at [371, 201] on button "4 . Leben" at bounding box center [407, 221] width 181 height 43
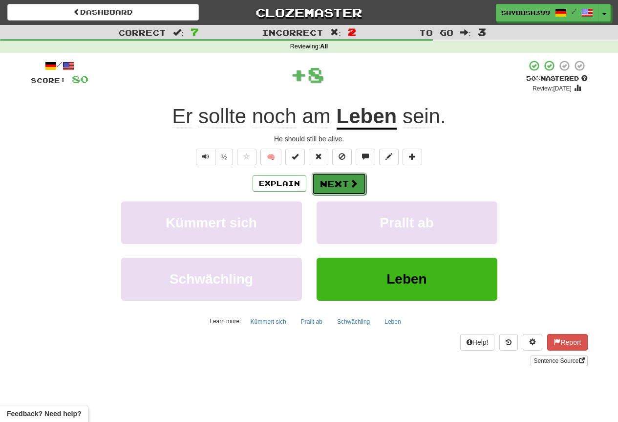
click at [355, 180] on span at bounding box center [353, 183] width 9 height 9
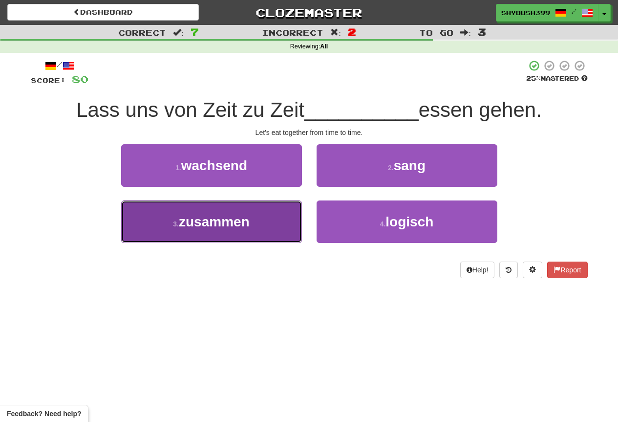
click at [272, 218] on button "3 . zusammen" at bounding box center [211, 221] width 181 height 43
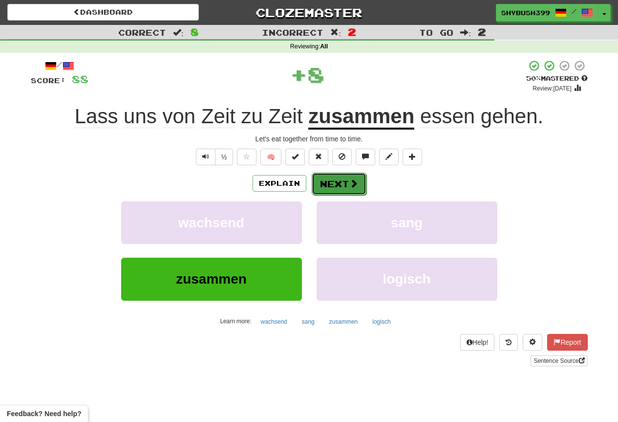
click at [328, 186] on button "Next" at bounding box center [339, 184] width 55 height 22
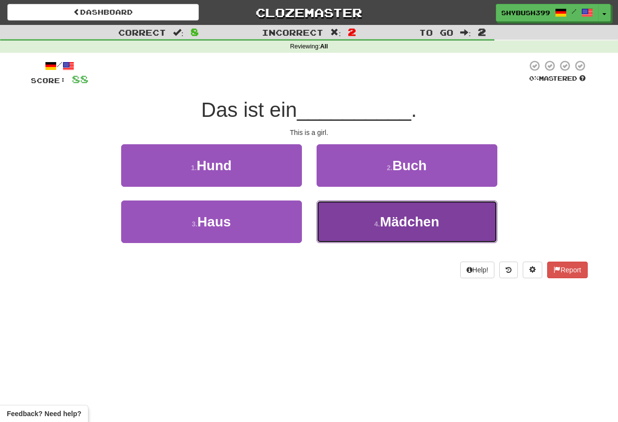
click at [332, 221] on button "4 . Mädchen" at bounding box center [407, 221] width 181 height 43
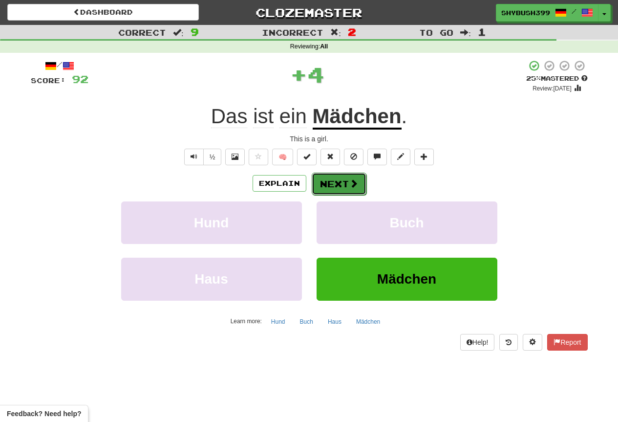
click at [325, 178] on button "Next" at bounding box center [339, 184] width 55 height 22
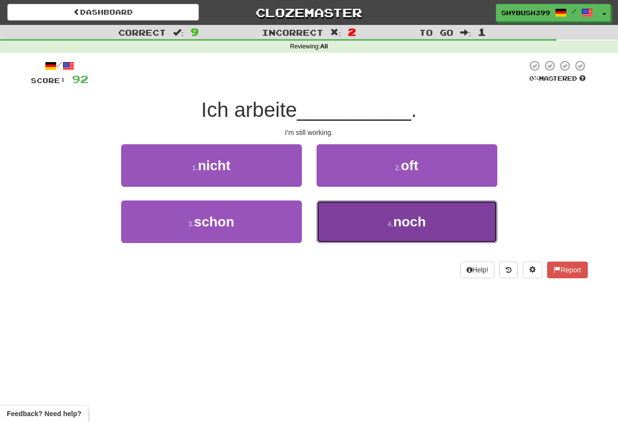
click at [330, 218] on button "4 . noch" at bounding box center [407, 221] width 181 height 43
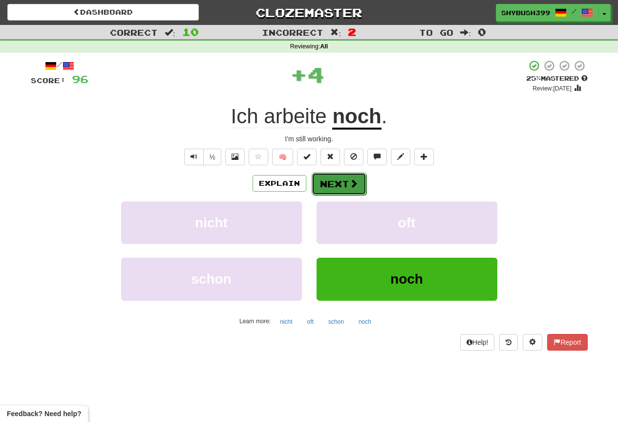
click at [341, 181] on button "Next" at bounding box center [339, 184] width 55 height 22
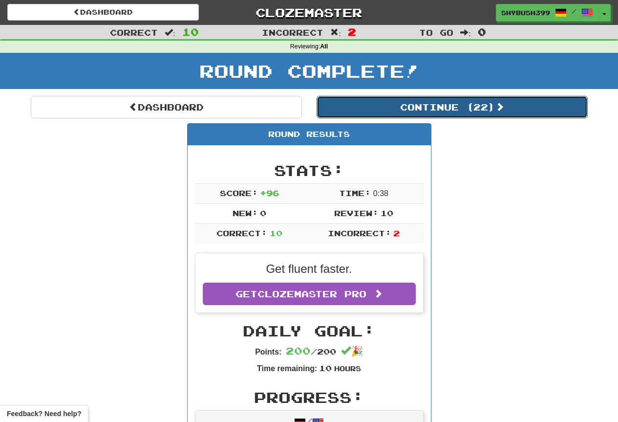
click at [382, 104] on button "Continue ( 22 )" at bounding box center [452, 107] width 271 height 22
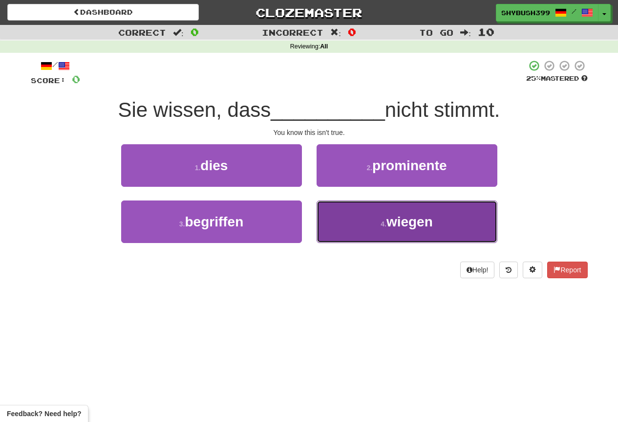
click at [420, 214] on span "wiegen" at bounding box center [410, 221] width 46 height 15
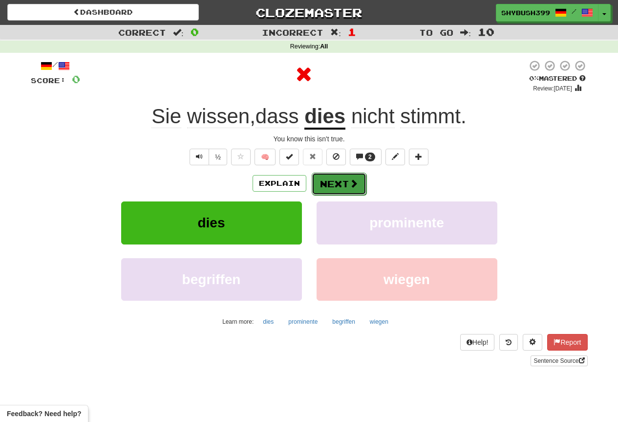
click at [330, 179] on button "Next" at bounding box center [339, 184] width 55 height 22
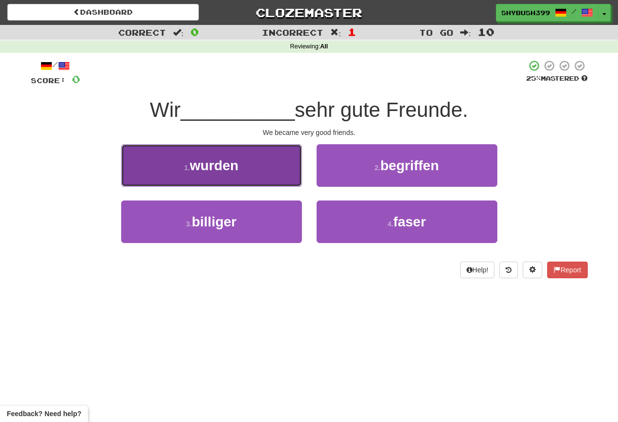
click at [260, 174] on button "1 . wurden" at bounding box center [211, 165] width 181 height 43
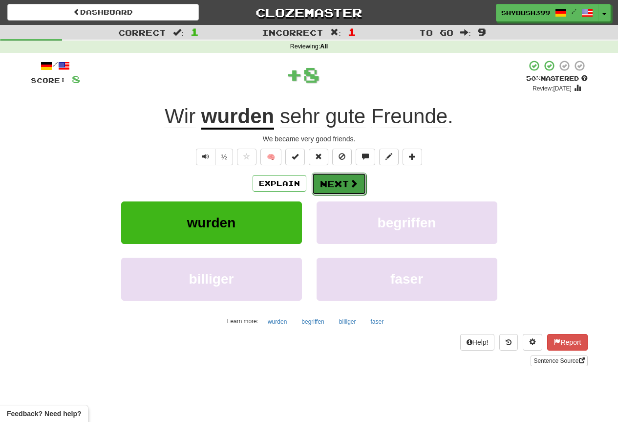
click at [346, 175] on button "Next" at bounding box center [339, 184] width 55 height 22
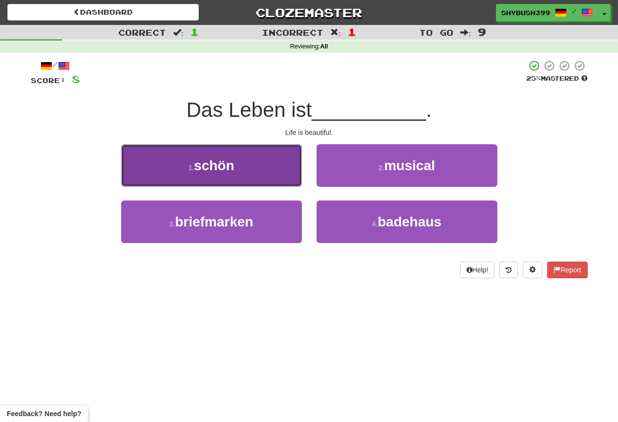
click at [277, 173] on button "1 . schön" at bounding box center [211, 165] width 181 height 43
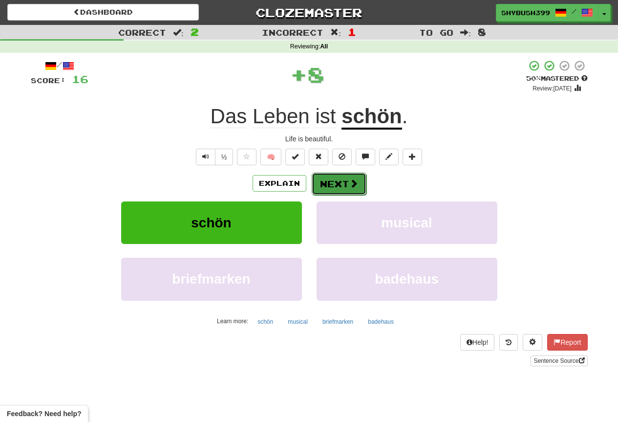
click at [361, 188] on button "Next" at bounding box center [339, 184] width 55 height 22
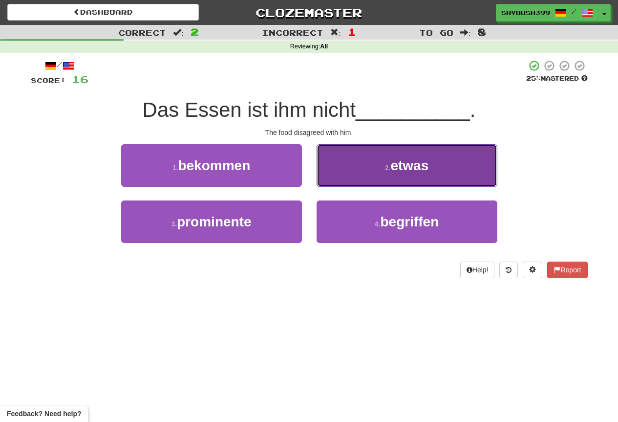
click at [396, 180] on button "2 . etwas" at bounding box center [407, 165] width 181 height 43
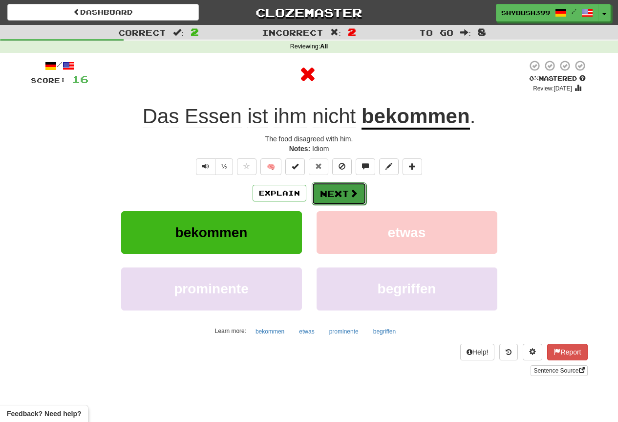
click at [356, 189] on span at bounding box center [353, 193] width 9 height 9
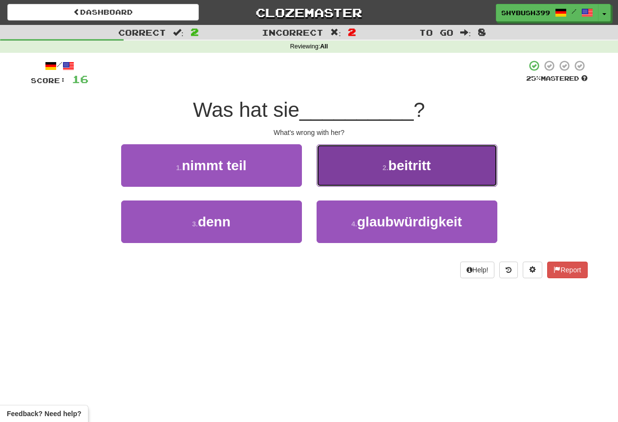
click at [359, 178] on button "2 . beitritt" at bounding box center [407, 165] width 181 height 43
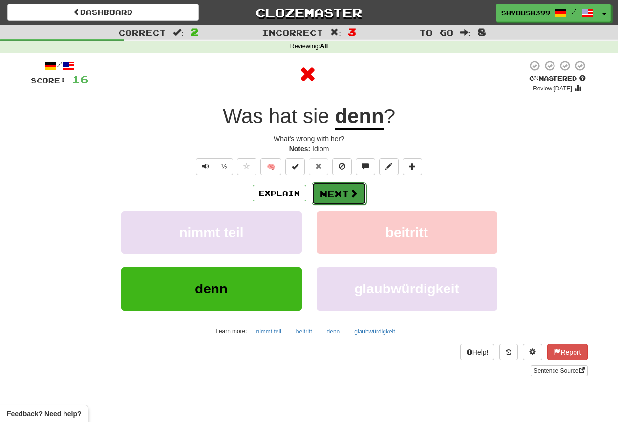
click at [354, 186] on button "Next" at bounding box center [339, 193] width 55 height 22
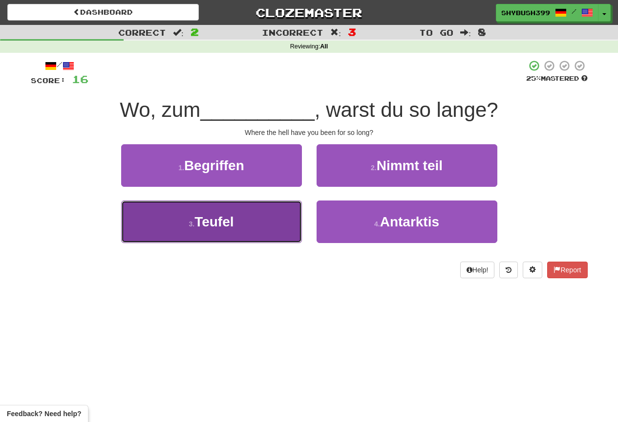
click at [288, 214] on button "3 . Teufel" at bounding box center [211, 221] width 181 height 43
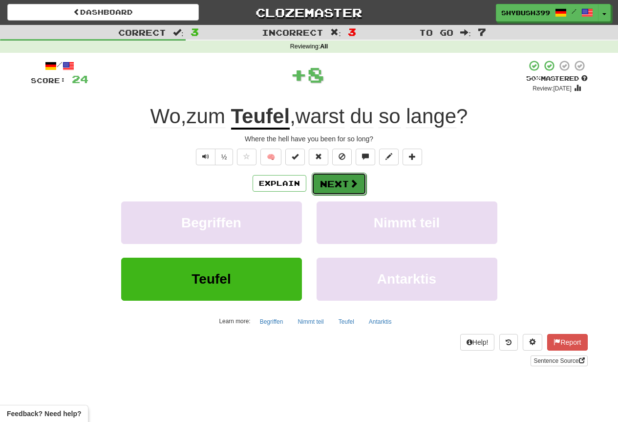
click at [354, 176] on button "Next" at bounding box center [339, 184] width 55 height 22
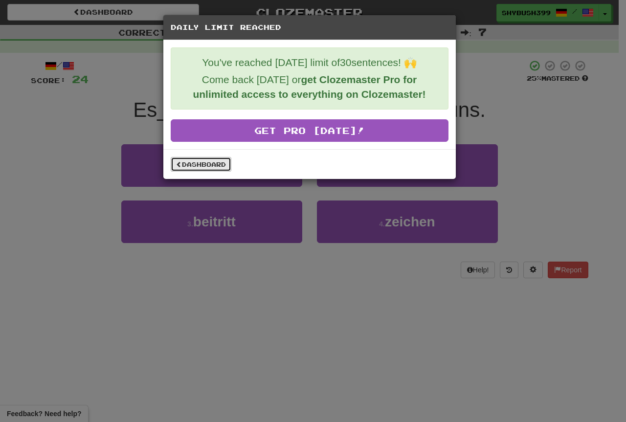
click at [221, 163] on link "Dashboard" at bounding box center [201, 164] width 61 height 15
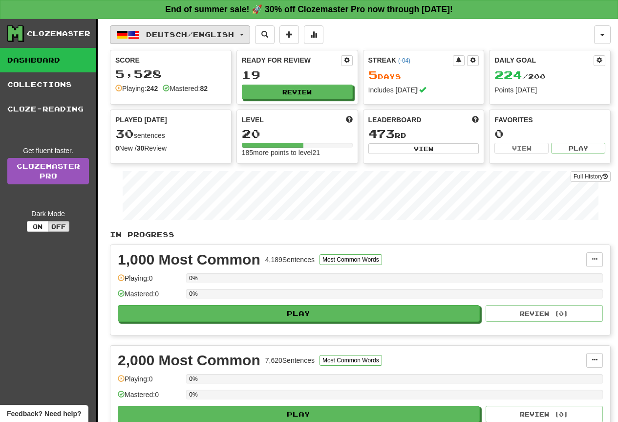
click at [186, 42] on button "Deutsch / English" at bounding box center [180, 34] width 140 height 19
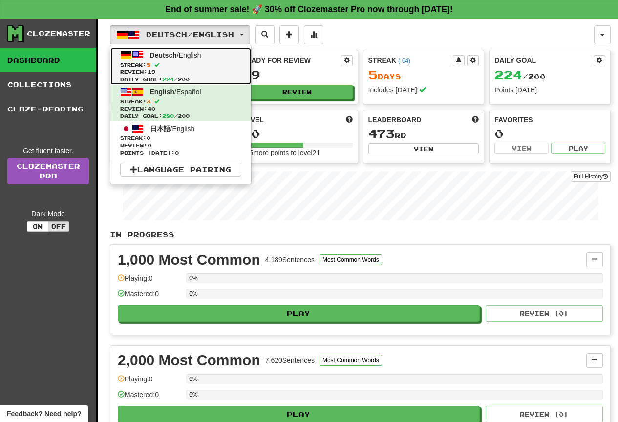
click at [222, 67] on span "Streak: 5" at bounding box center [180, 64] width 121 height 7
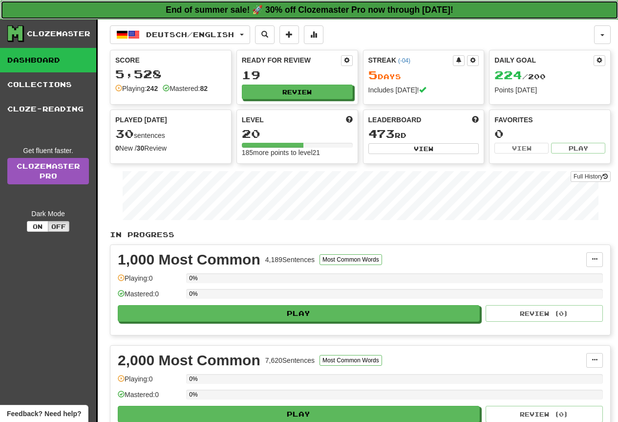
click at [185, 17] on link "End of summer sale! 🚀 30% off Clozemaster Pro now through [DATE]!" at bounding box center [309, 9] width 618 height 19
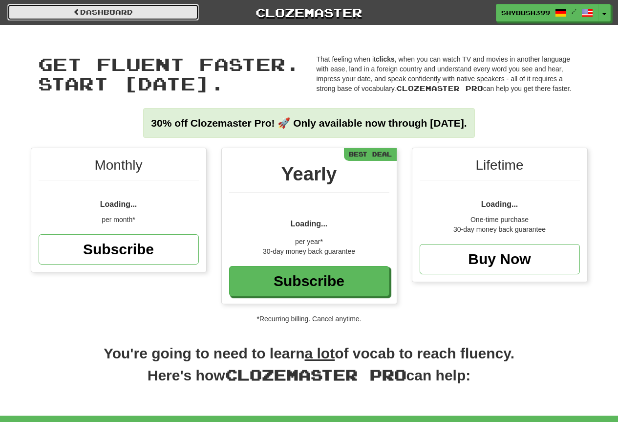
click at [131, 14] on link "Dashboard" at bounding box center [103, 12] width 192 height 17
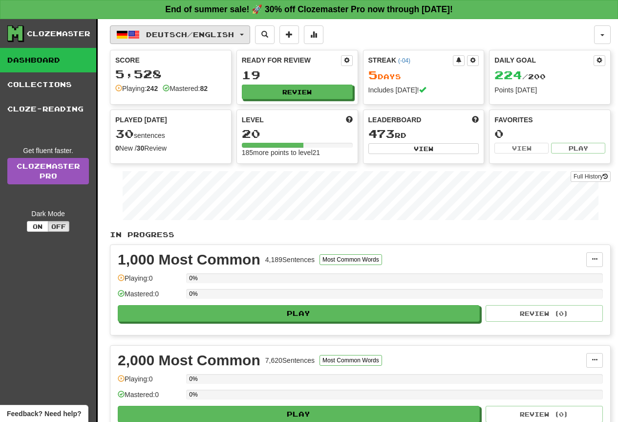
click at [166, 42] on button "Deutsch / English" at bounding box center [180, 34] width 140 height 19
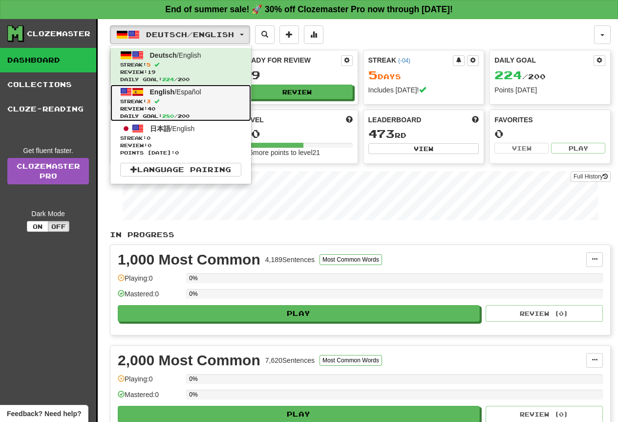
click at [169, 99] on span "Streak: 3" at bounding box center [180, 101] width 121 height 7
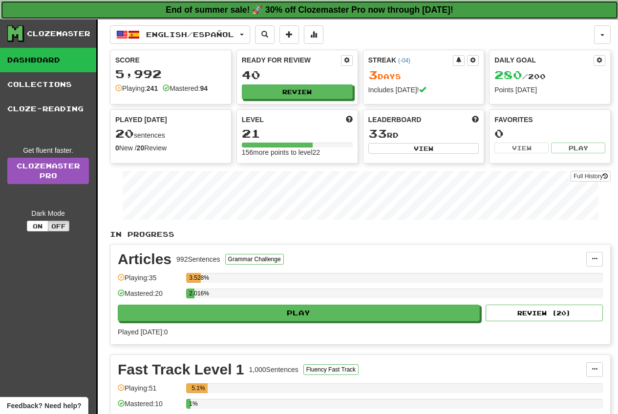
click at [191, 17] on link "End of summer sale! 🚀 30% off Clozemaster Pro now through Friday August 29!" at bounding box center [309, 9] width 618 height 19
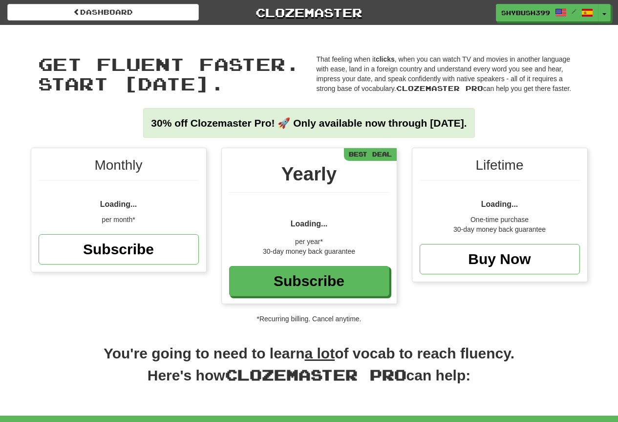
click at [314, 237] on div "per year*" at bounding box center [309, 242] width 160 height 10
